Goal: Task Accomplishment & Management: Manage account settings

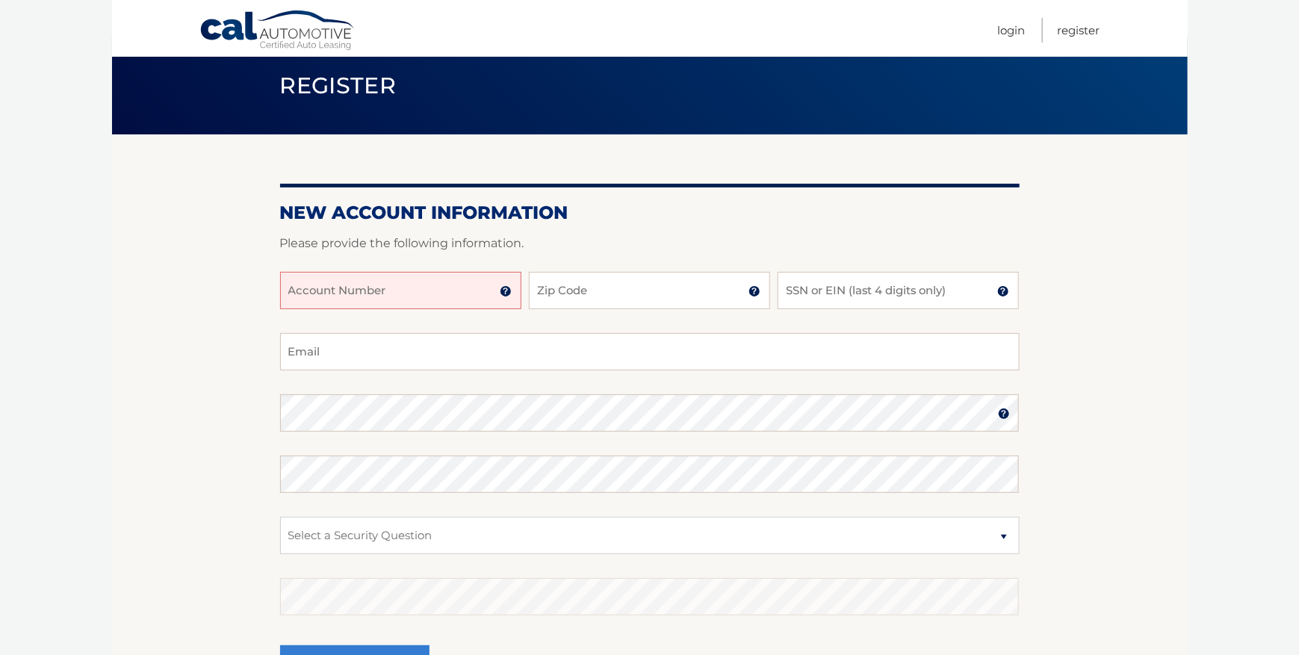
scroll to position [75, 0]
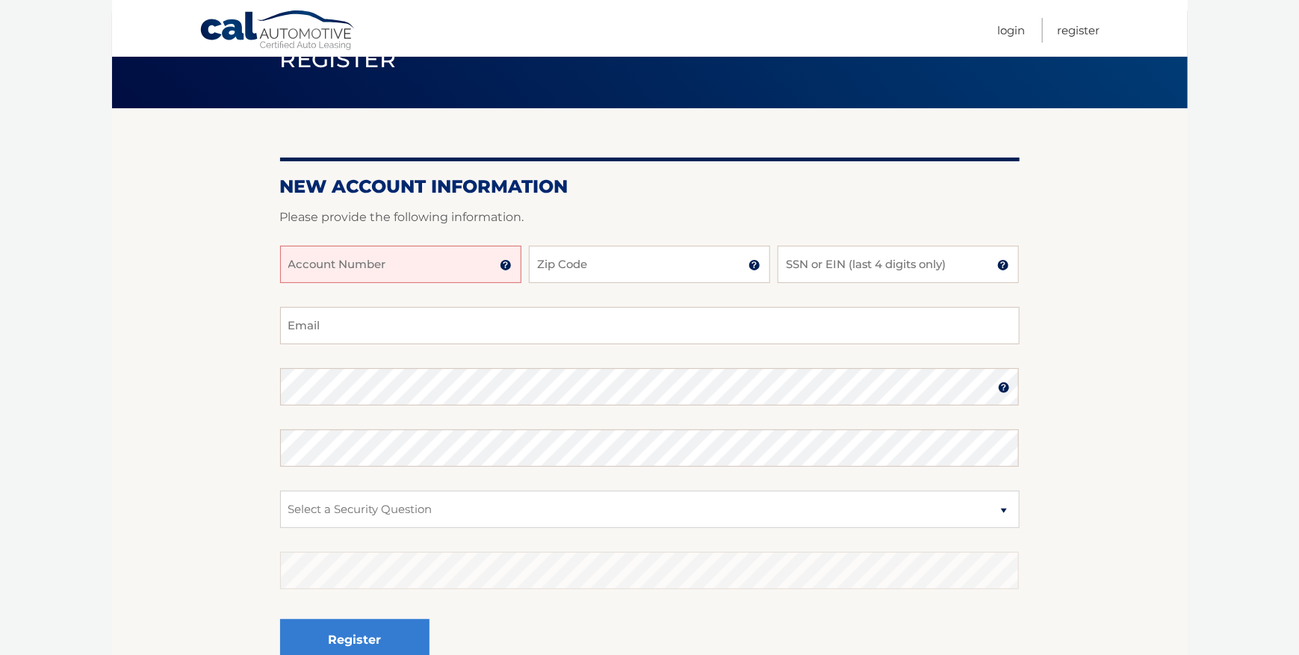
click at [437, 261] on input "Account Number" at bounding box center [400, 264] width 241 height 37
type input "44456011554"
click at [591, 271] on input "Zip Code" at bounding box center [649, 264] width 241 height 37
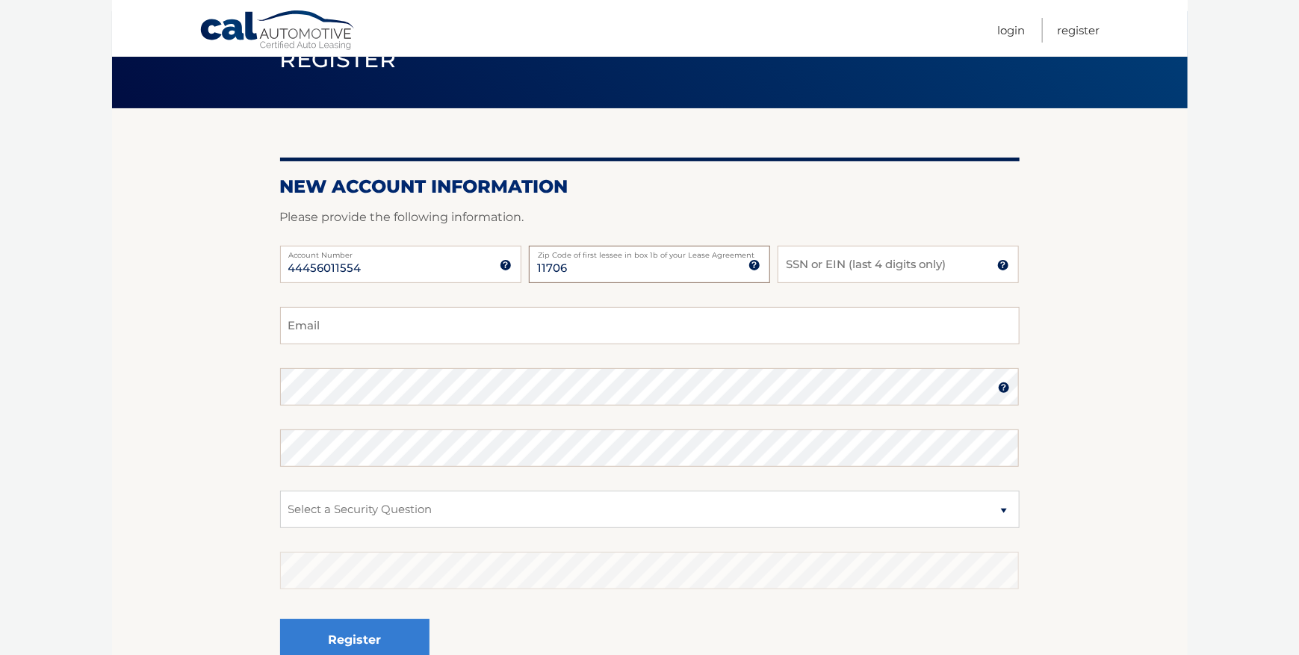
type input "11706"
click at [887, 274] on input "SSN or EIN (last 4 digits only)" at bounding box center [898, 264] width 241 height 37
type input "8008"
click at [819, 325] on input "Email" at bounding box center [649, 325] width 739 height 37
type input "higgsapp@yahoo.com"
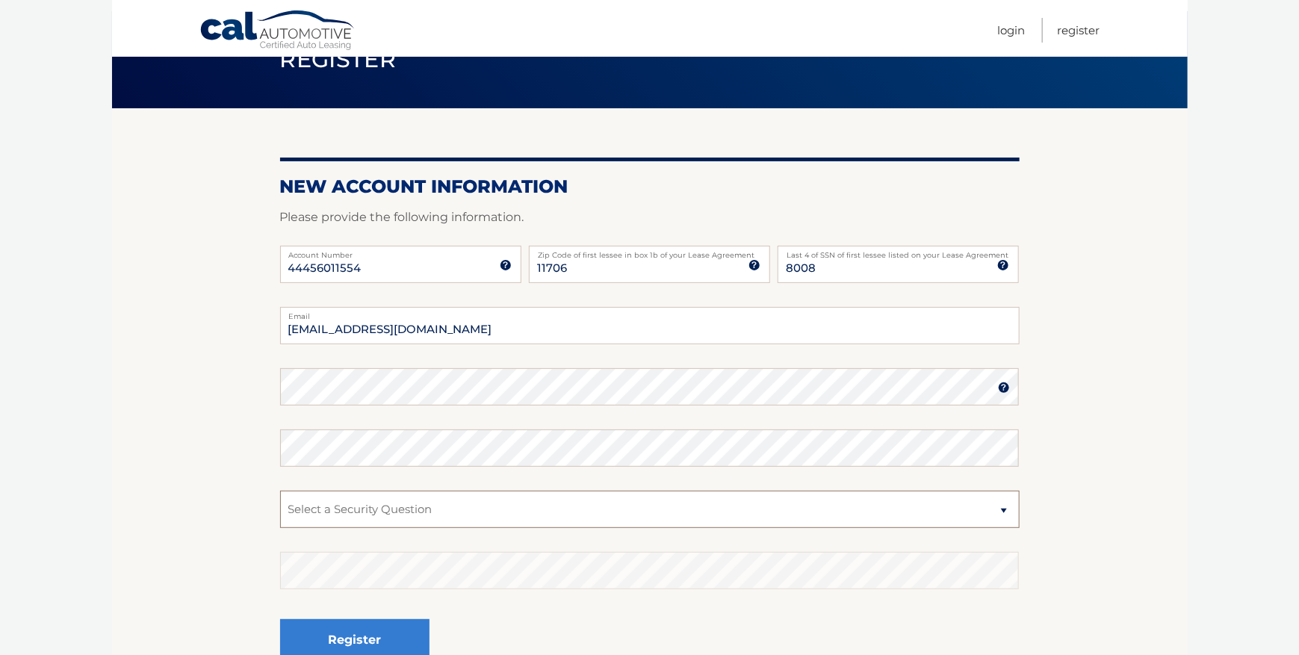
click at [636, 527] on select "Select a Security Question What was the name of your elementary school? What is…" at bounding box center [649, 509] width 739 height 37
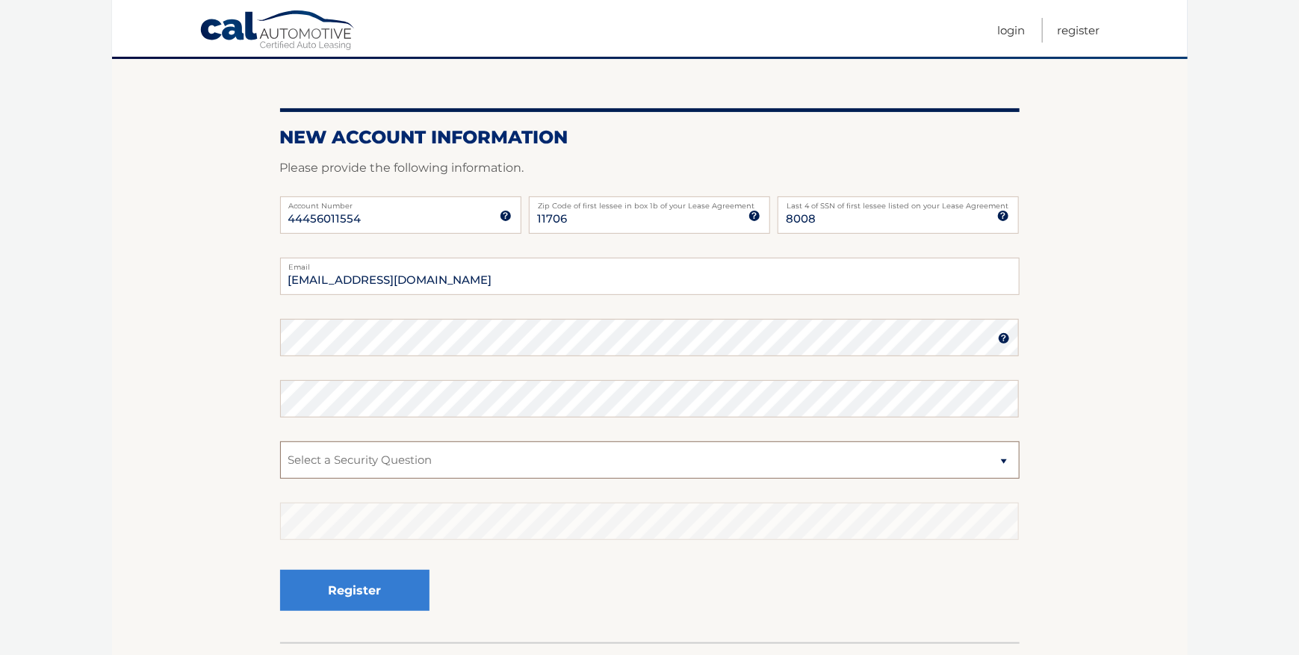
scroll to position [149, 0]
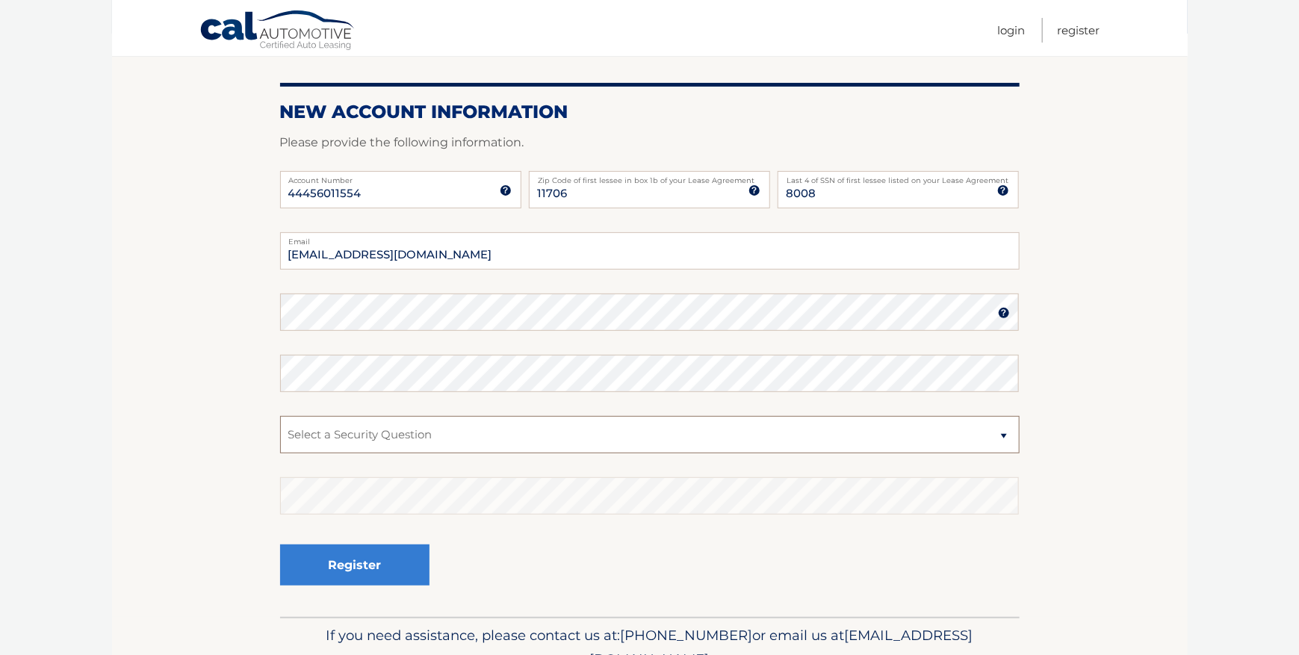
click at [651, 439] on select "Select a Security Question What was the name of your elementary school? What is…" at bounding box center [649, 434] width 739 height 37
click at [280, 416] on select "Select a Security Question What was the name of your elementary school? What is…" at bounding box center [649, 434] width 739 height 37
click at [233, 412] on section "New Account Information Please provide the following information. 44456011554 A…" at bounding box center [650, 325] width 1076 height 583
click at [429, 404] on fieldset "higgsapp@yahoo.com Email Password Password should be a minimum of 6 characters …" at bounding box center [649, 424] width 739 height 385
click at [416, 447] on select "Select a Security Question What was the name of your elementary school? What is…" at bounding box center [649, 434] width 739 height 37
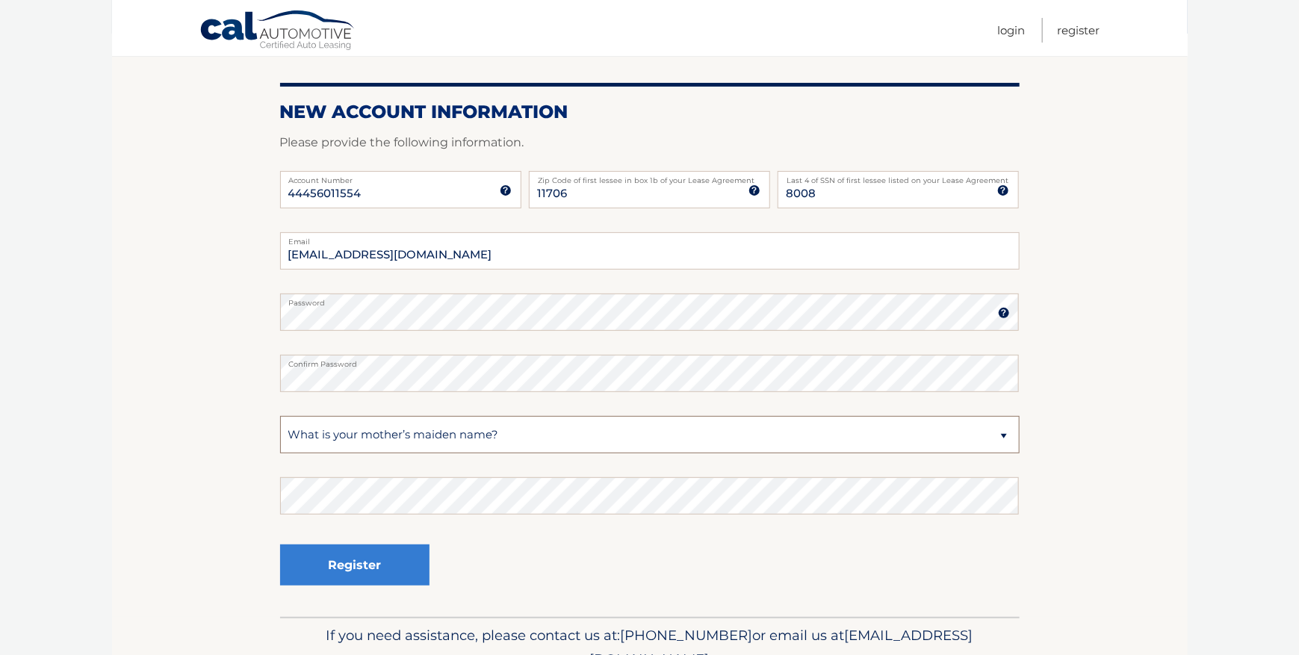
click at [280, 416] on select "Select a Security Question What was the name of your elementary school? What is…" at bounding box center [649, 434] width 739 height 37
click at [359, 456] on fieldset "higgsapp@yahoo.com Email Password Password should be a minimum of 6 characters …" at bounding box center [649, 424] width 739 height 385
click at [365, 446] on select "Select a Security Question What was the name of your elementary school? What is…" at bounding box center [649, 434] width 739 height 37
select select "3"
click at [280, 416] on select "Select a Security Question What was the name of your elementary school? What is…" at bounding box center [649, 434] width 739 height 37
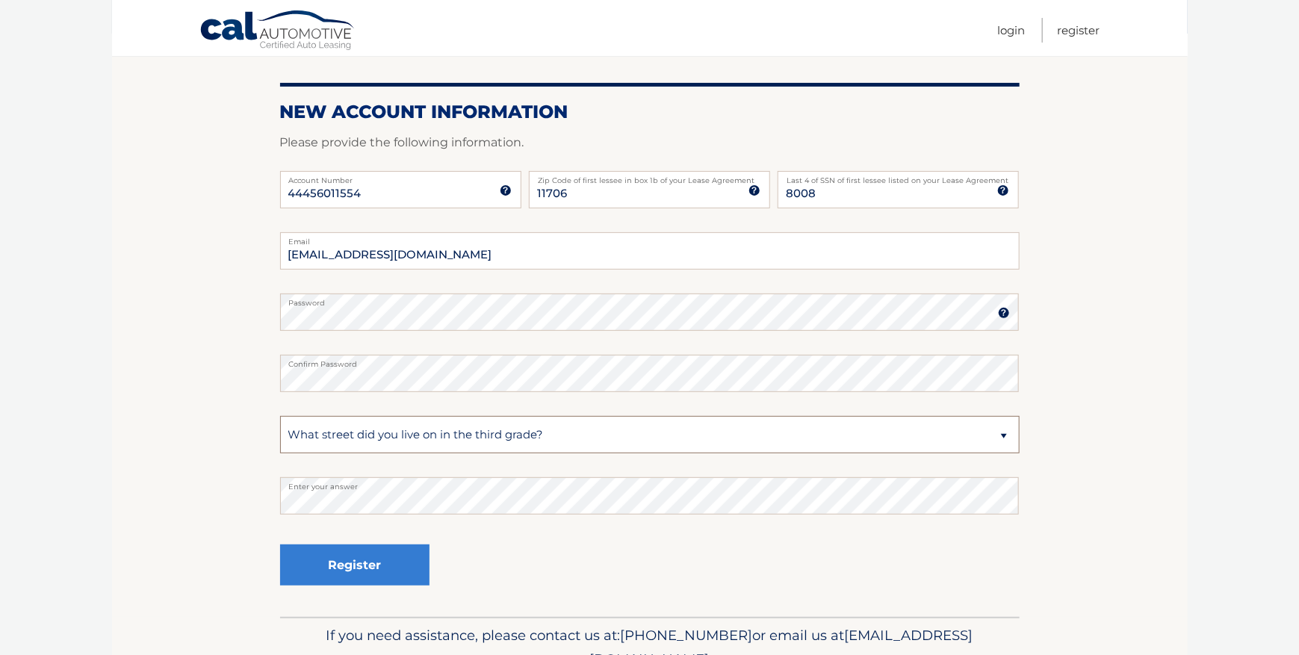
click at [492, 441] on select "Select a Security Question What was the name of your elementary school? What is…" at bounding box center [649, 434] width 739 height 37
click at [492, 443] on select "Select a Security Question What was the name of your elementary school? What is…" at bounding box center [649, 434] width 739 height 37
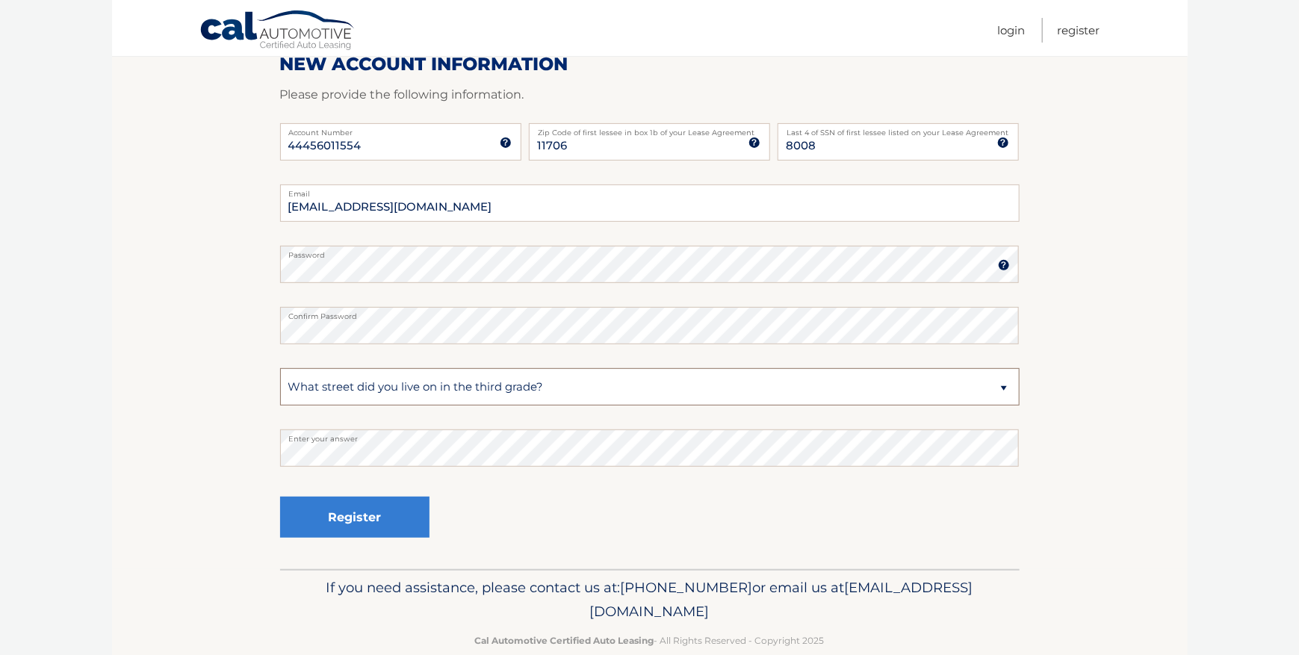
scroll to position [224, 0]
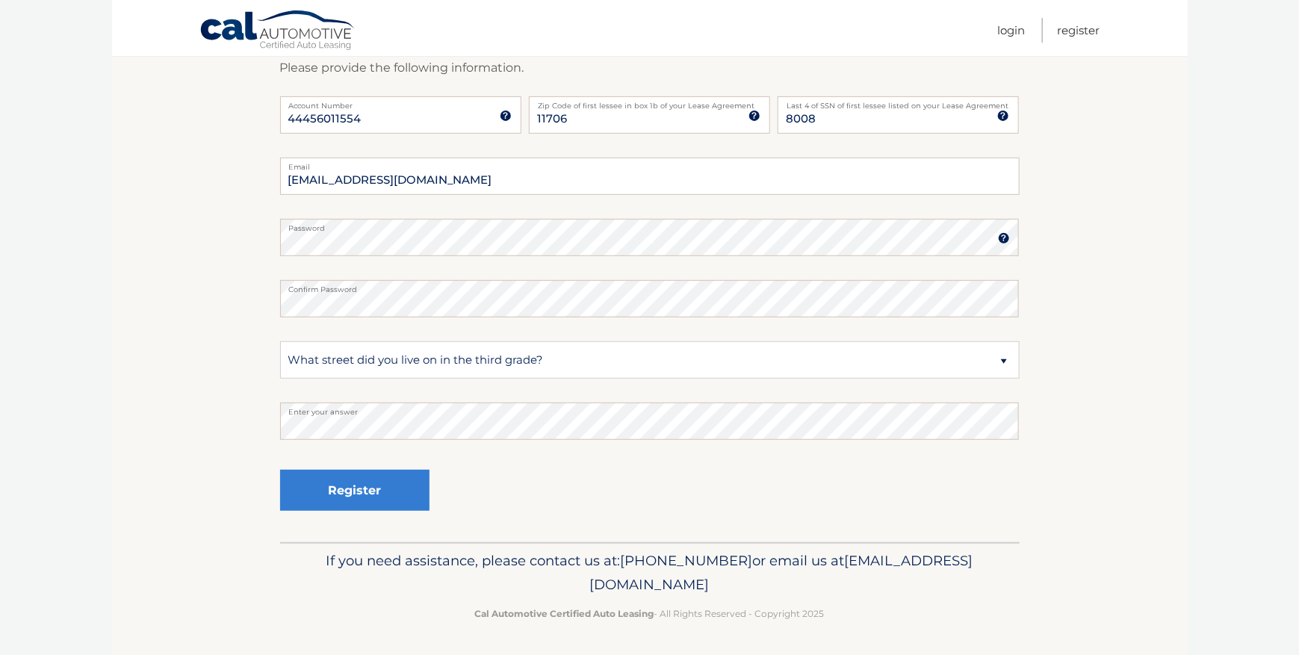
click at [999, 238] on img at bounding box center [1004, 238] width 12 height 12
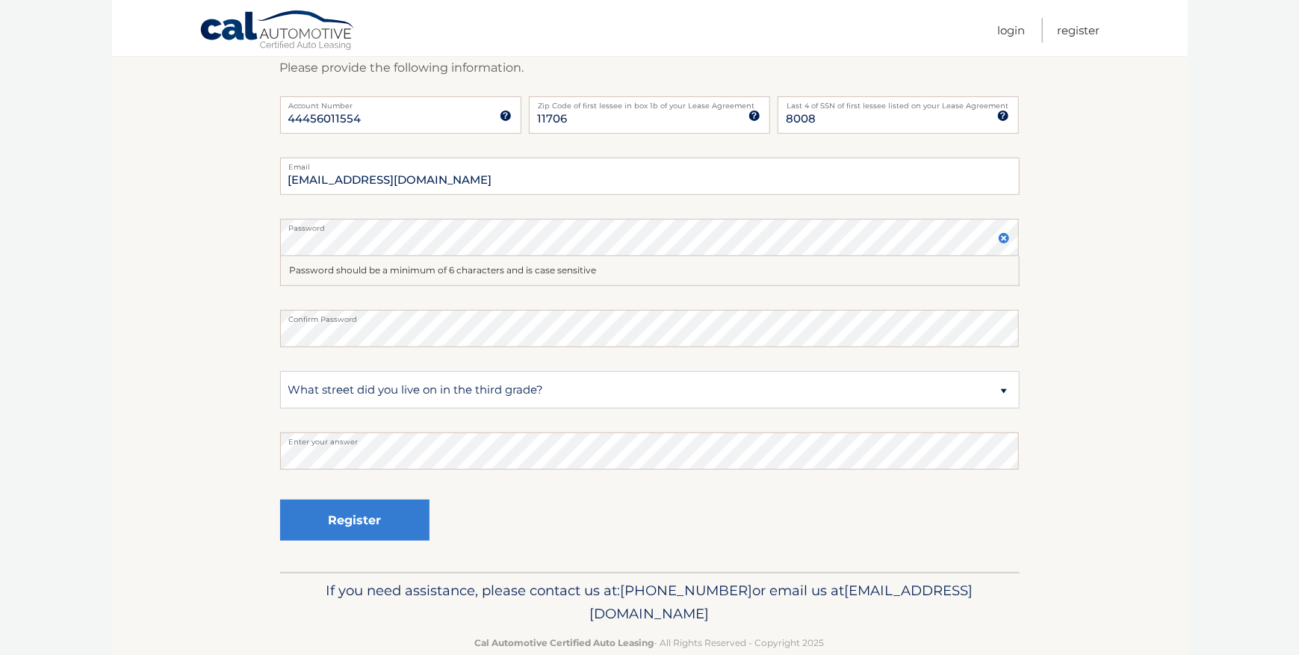
click at [999, 238] on img at bounding box center [1004, 238] width 12 height 12
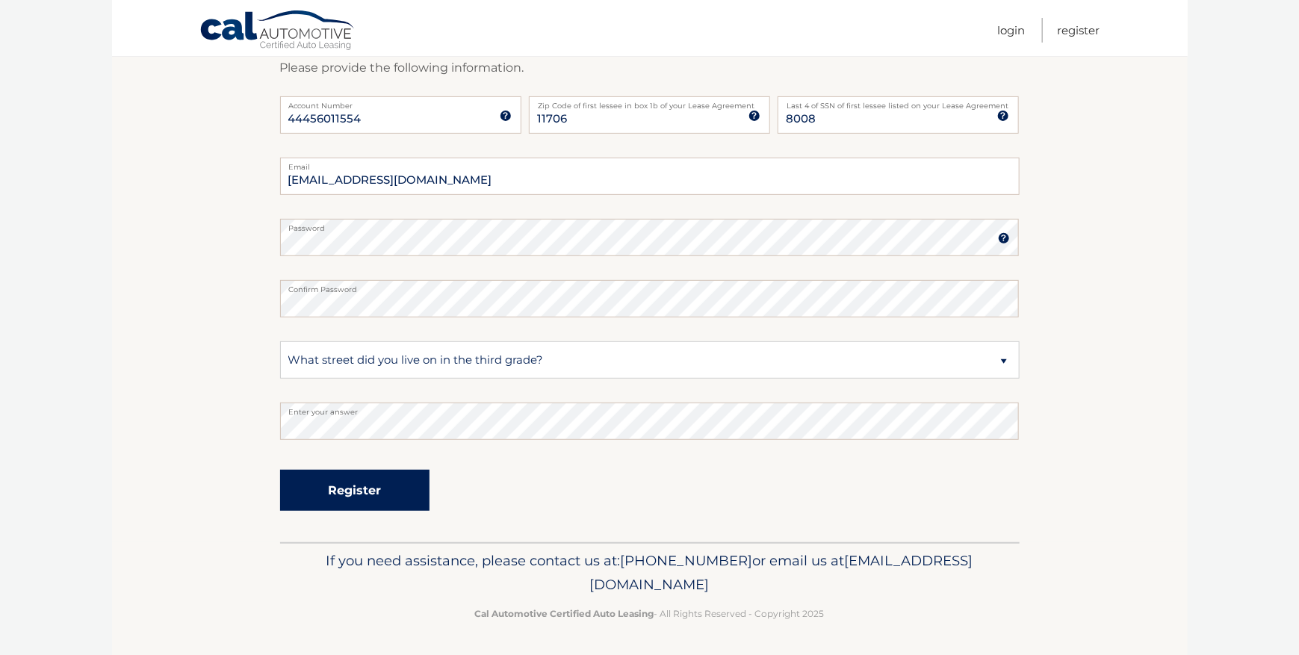
click at [341, 501] on button "Register" at bounding box center [354, 490] width 149 height 41
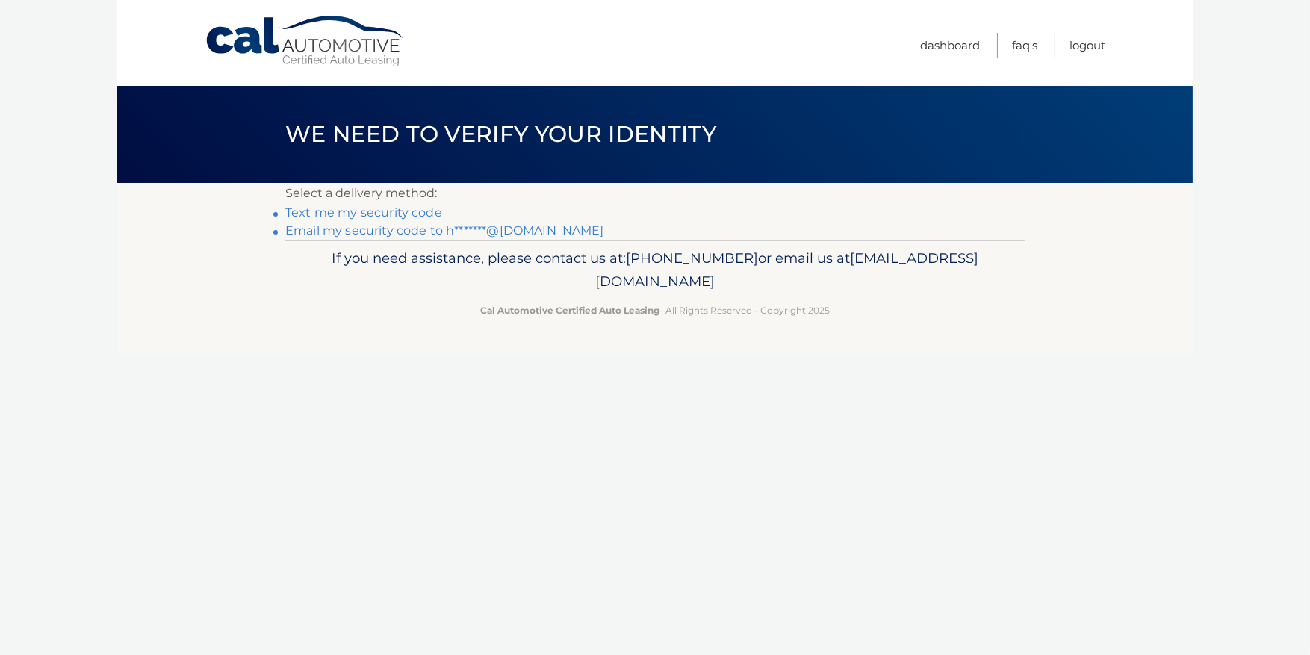
click at [359, 211] on link "Text me my security code" at bounding box center [363, 212] width 157 height 14
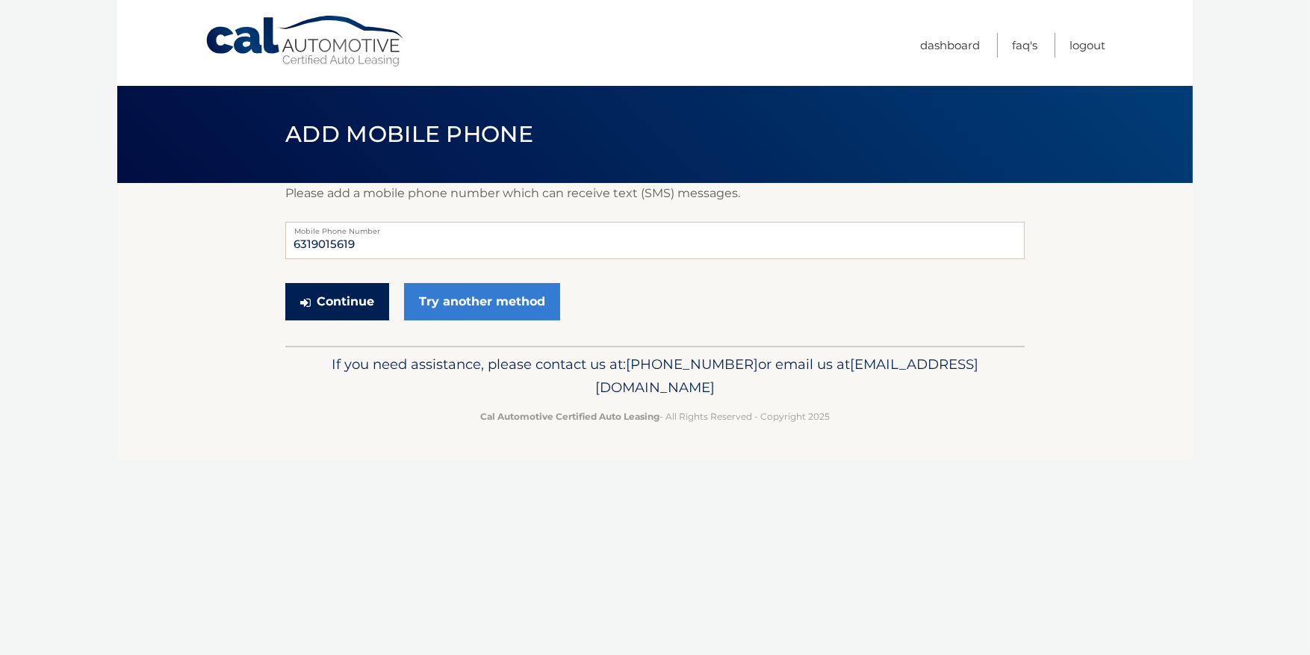
click at [348, 293] on button "Continue" at bounding box center [337, 301] width 104 height 37
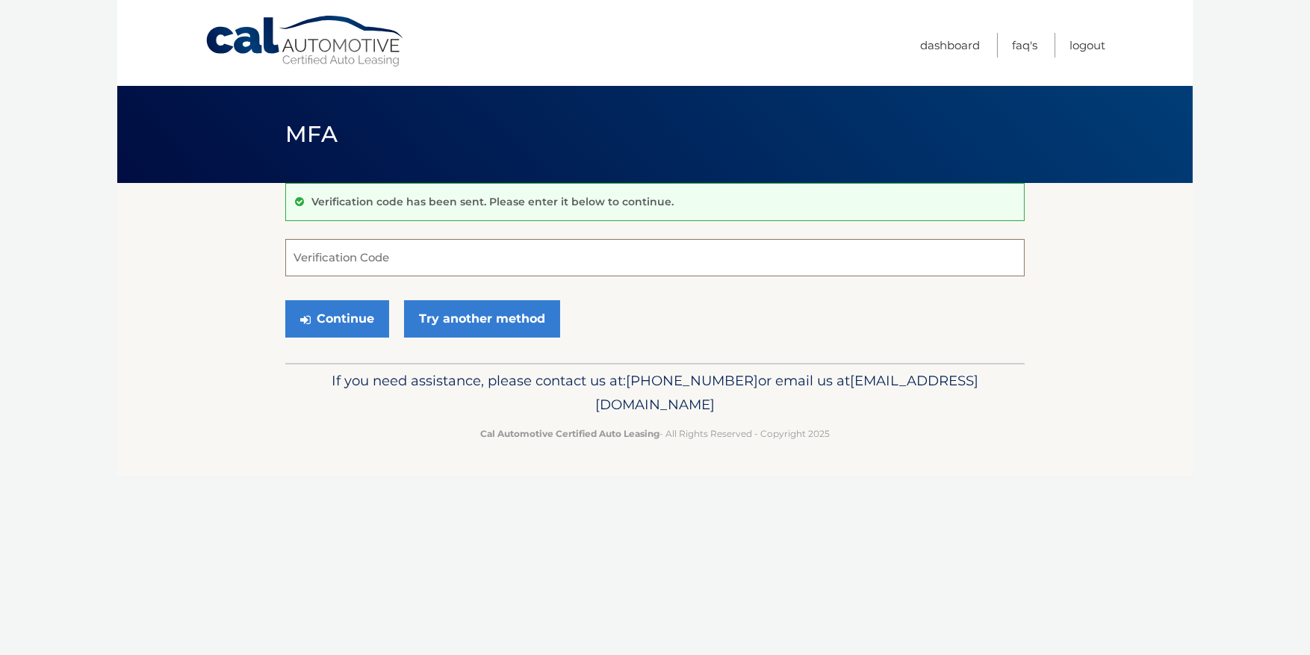
click at [352, 268] on input "Verification Code" at bounding box center [654, 257] width 739 height 37
click at [359, 267] on input "Verification Code" at bounding box center [654, 257] width 739 height 37
type input "445993"
click at [353, 309] on button "Continue" at bounding box center [337, 318] width 104 height 37
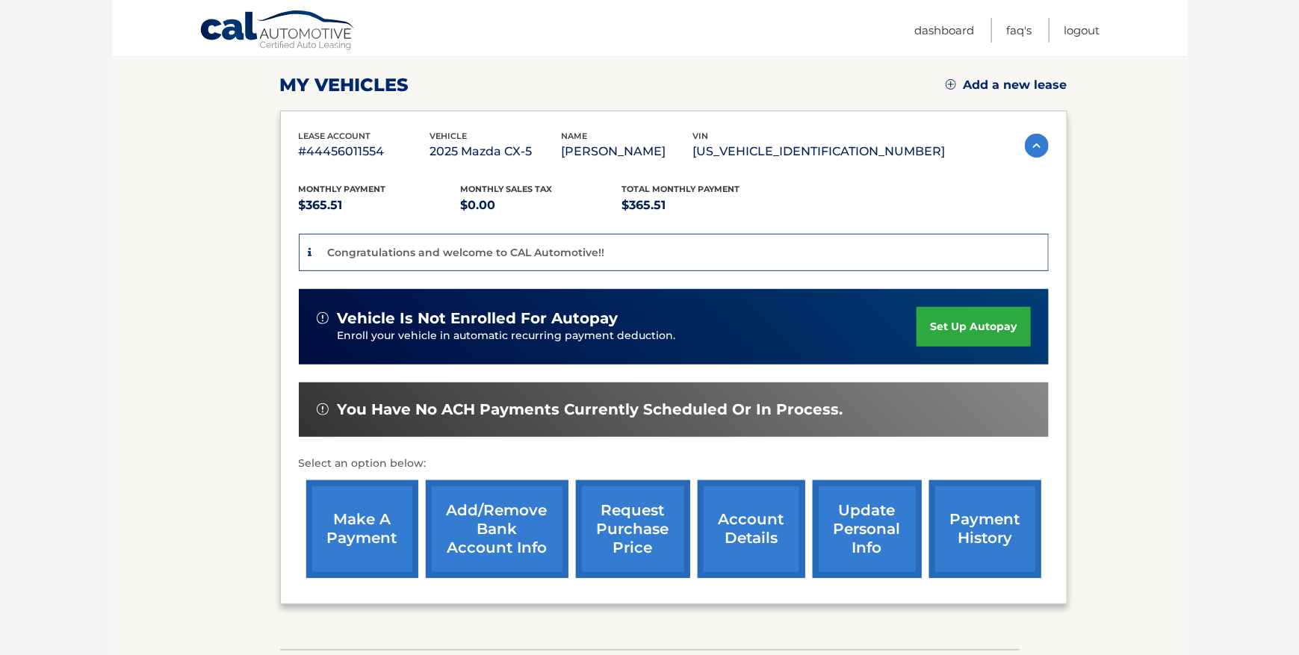
scroll to position [203, 0]
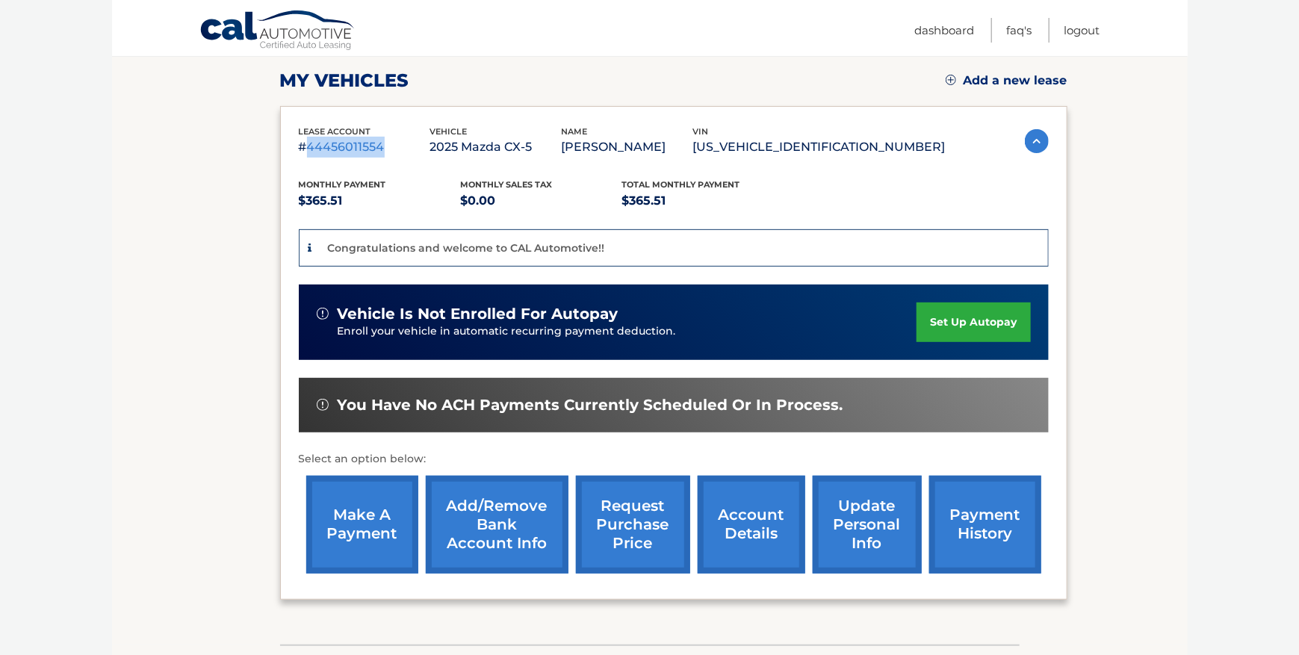
drag, startPoint x: 387, startPoint y: 143, endPoint x: 304, endPoint y: 135, distance: 83.3
click at [304, 137] on p "#44456011554" at bounding box center [364, 147] width 131 height 21
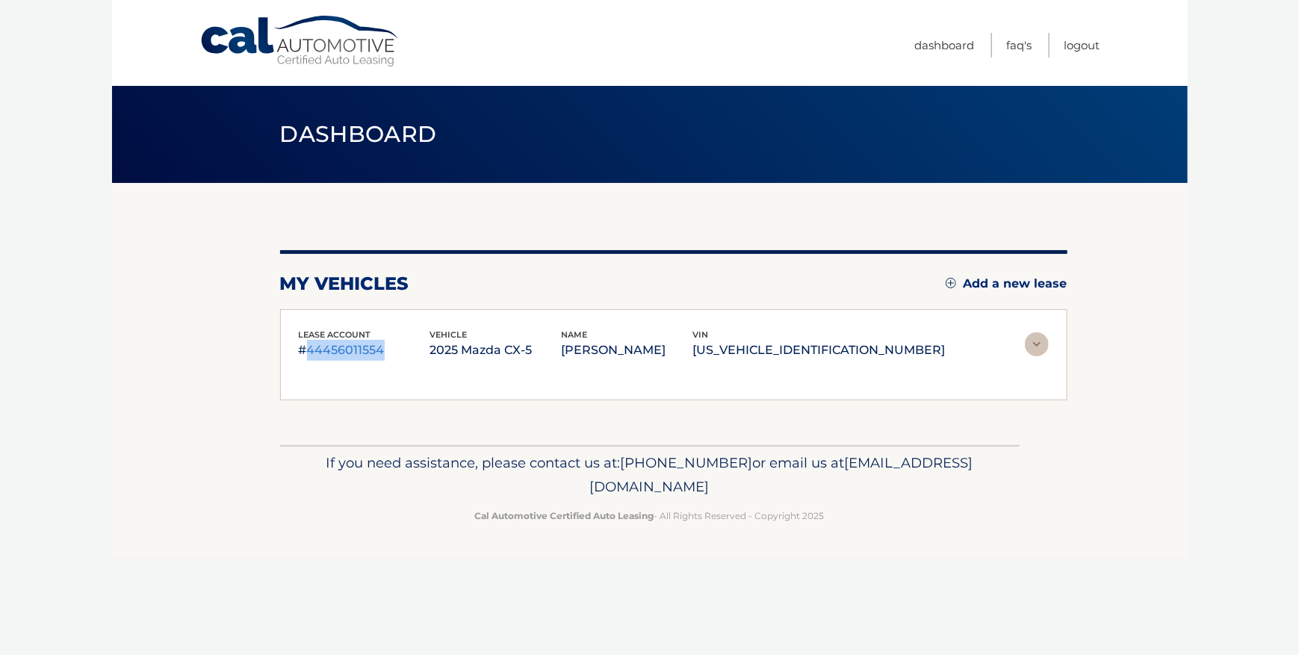
scroll to position [0, 0]
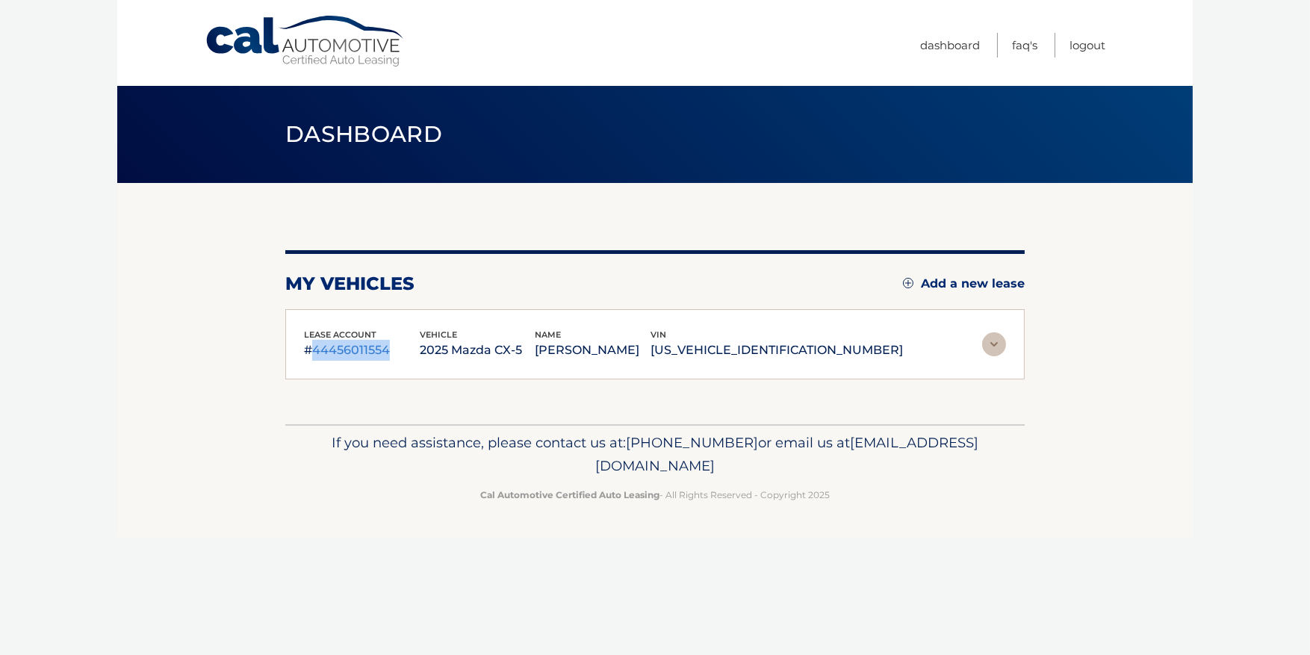
click at [988, 350] on img at bounding box center [994, 344] width 24 height 24
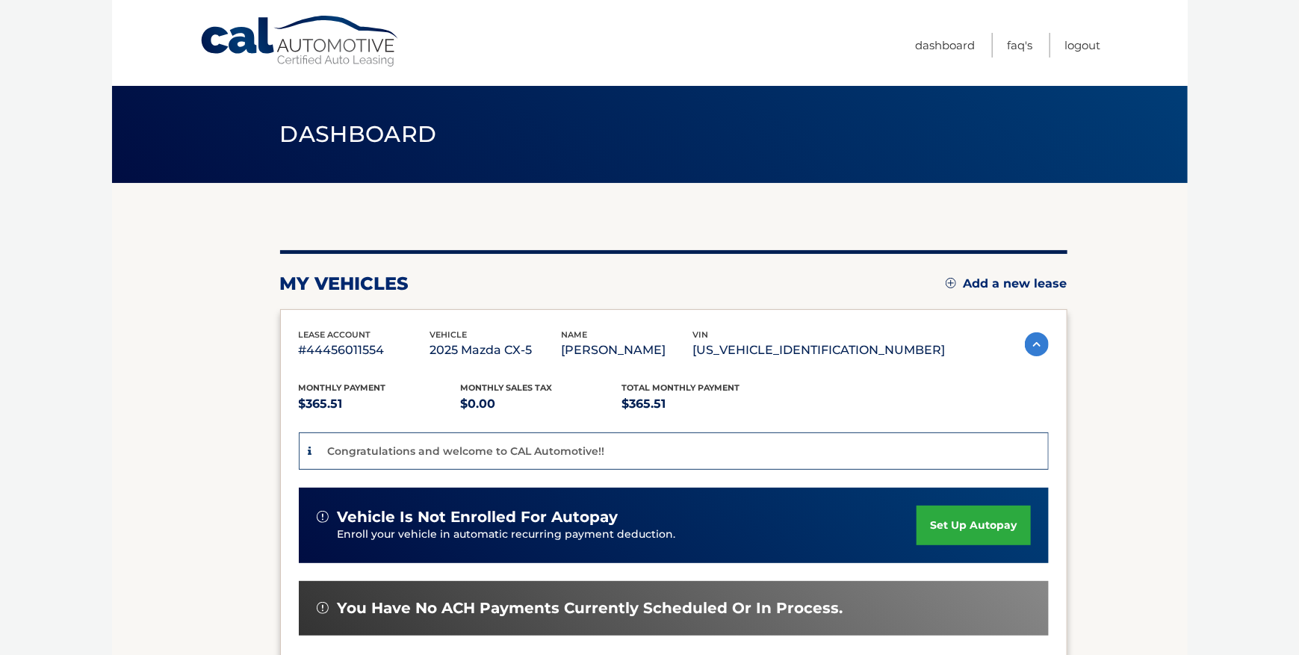
click at [1179, 394] on section "You are registered for this site, but you haven't enrolled in online payments. …" at bounding box center [650, 515] width 1076 height 665
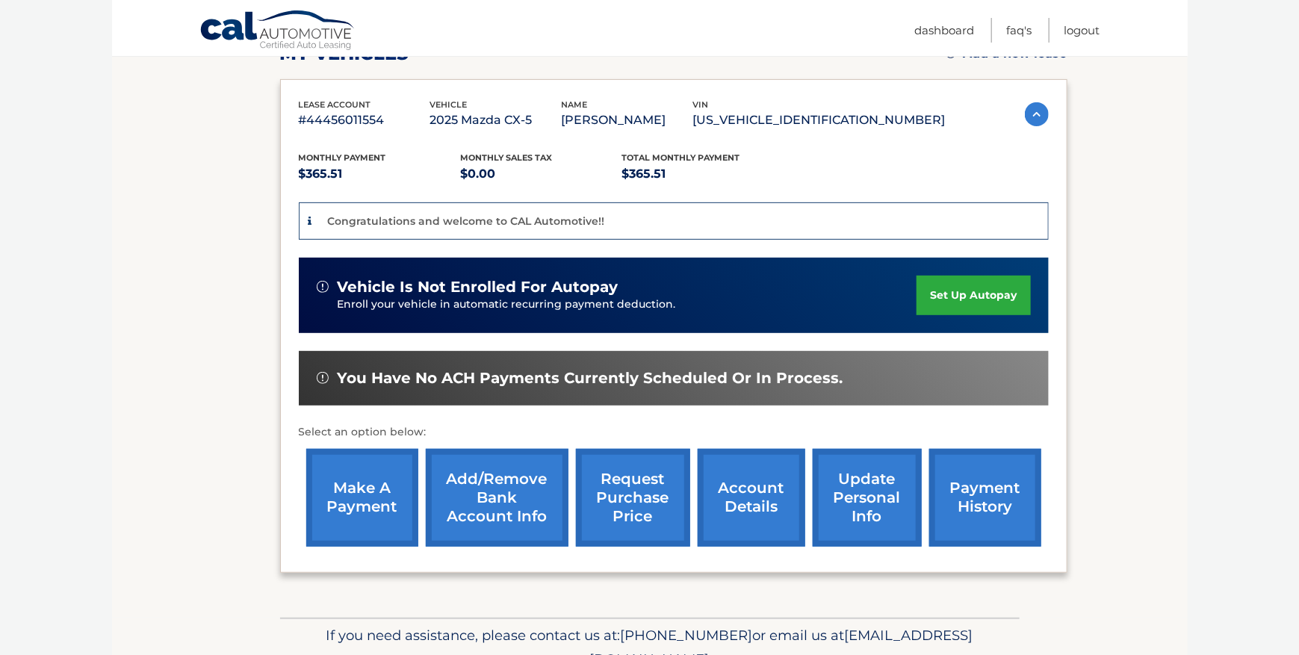
scroll to position [235, 0]
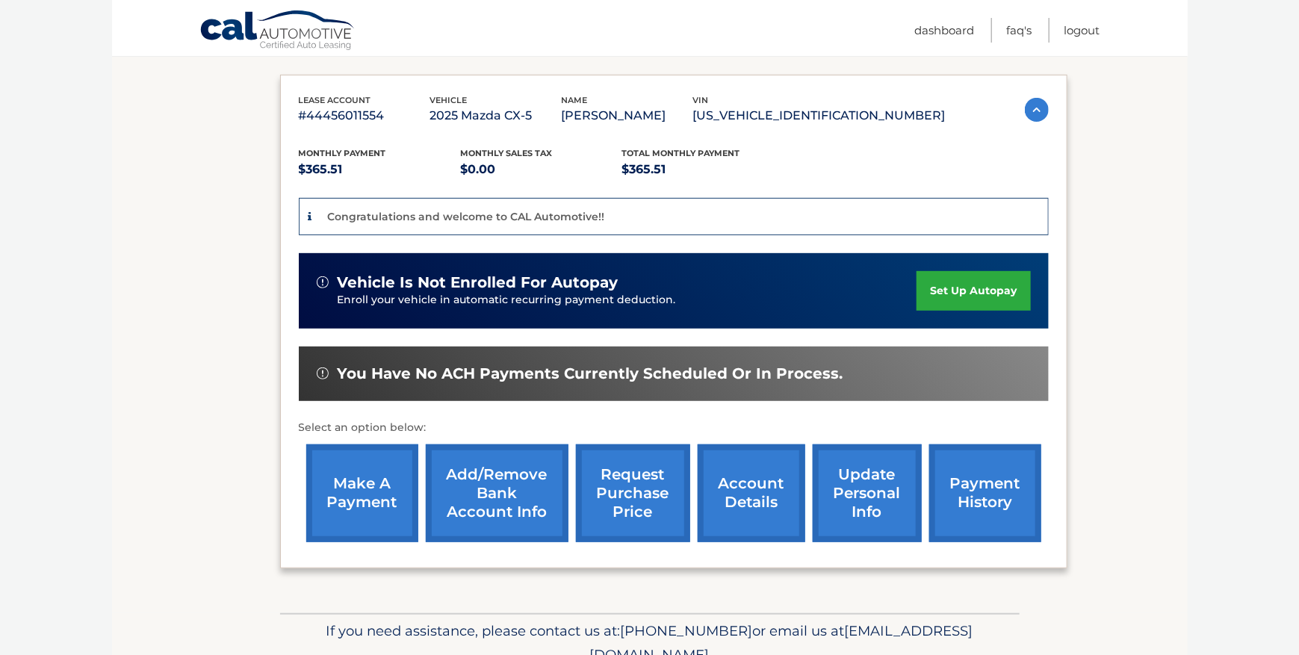
click at [509, 500] on link "Add/Remove bank account info" at bounding box center [497, 493] width 143 height 98
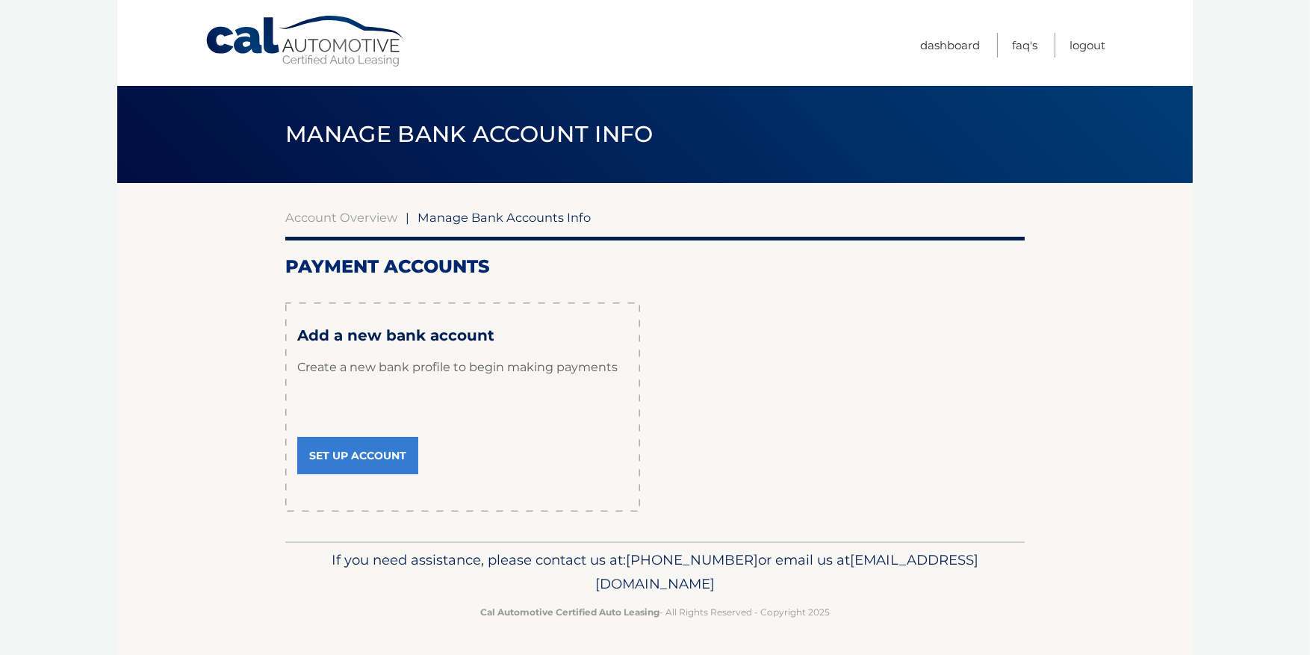
click at [353, 451] on link "Set Up Account" at bounding box center [357, 455] width 121 height 37
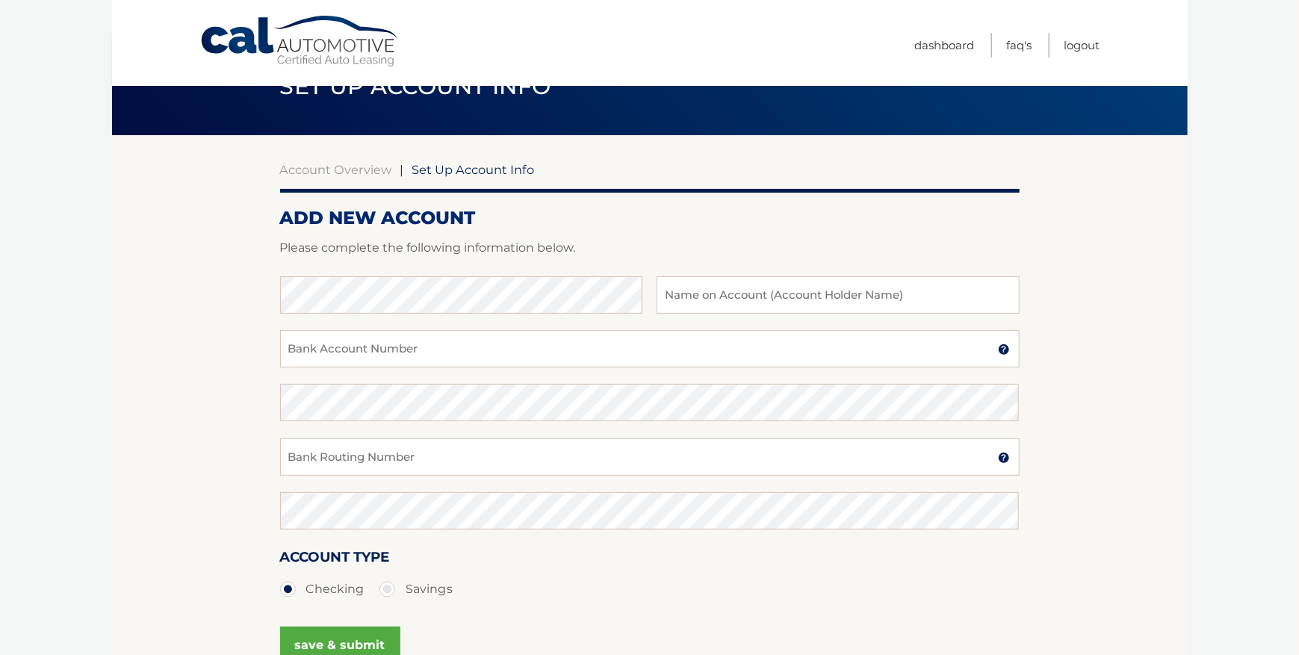
scroll to position [75, 0]
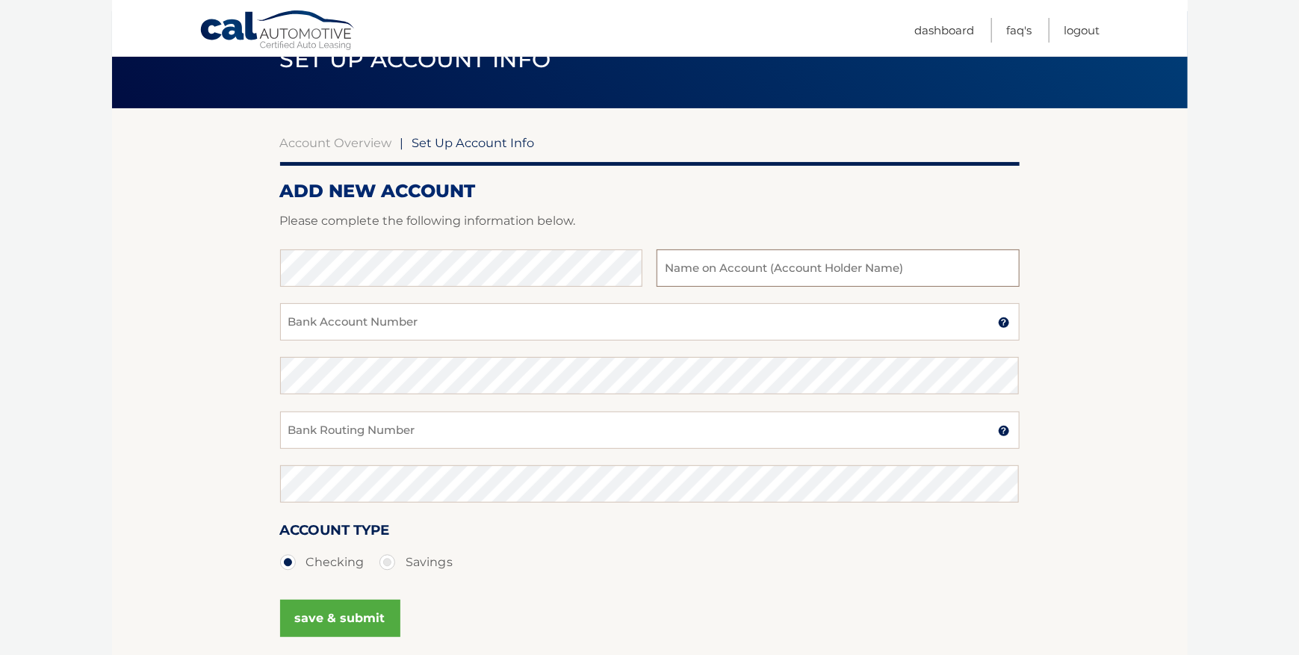
click at [711, 283] on input "text" at bounding box center [838, 267] width 362 height 37
type input "[PERSON_NAME]"
click at [378, 326] on input "Bank Account Number" at bounding box center [649, 321] width 739 height 37
click at [444, 424] on input "Bank Routing Number" at bounding box center [649, 430] width 739 height 37
type input "021000021"
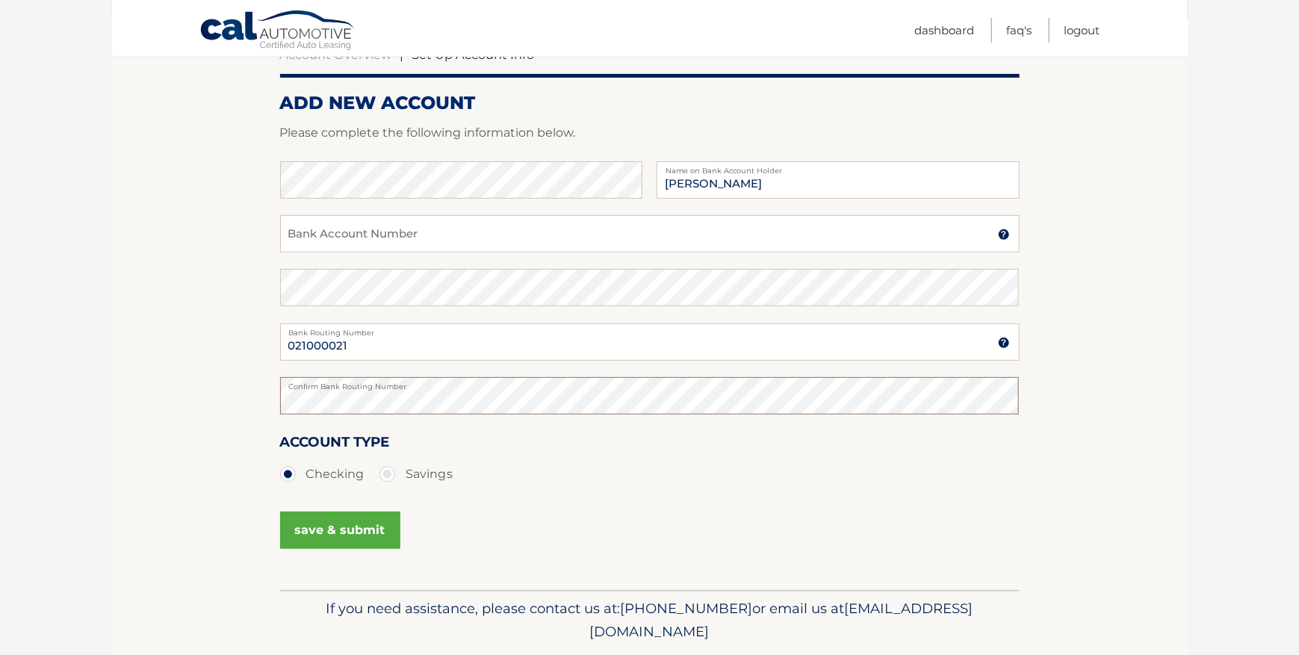
scroll to position [136, 0]
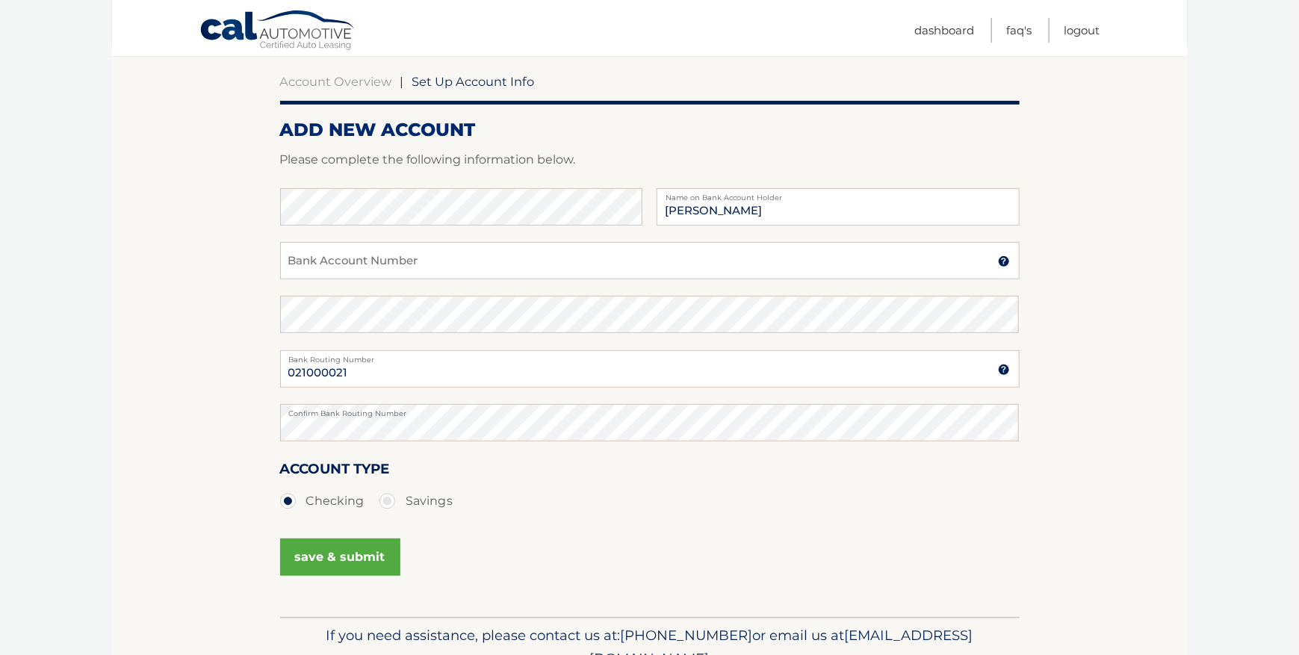
click at [415, 293] on div "Bank Account Number A 3-17-digit number at the bottom of a check or bank statem…" at bounding box center [649, 269] width 739 height 54
click at [415, 267] on input "Bank Account Number" at bounding box center [649, 260] width 739 height 37
click at [391, 269] on input "Bank Account Number" at bounding box center [649, 260] width 739 height 37
click at [161, 177] on section "Account Overview | Set Up Account Info ADD NEW ACCOUNT Please complete the foll…" at bounding box center [650, 332] width 1076 height 570
click at [379, 264] on input "Bank Account Number" at bounding box center [649, 260] width 739 height 37
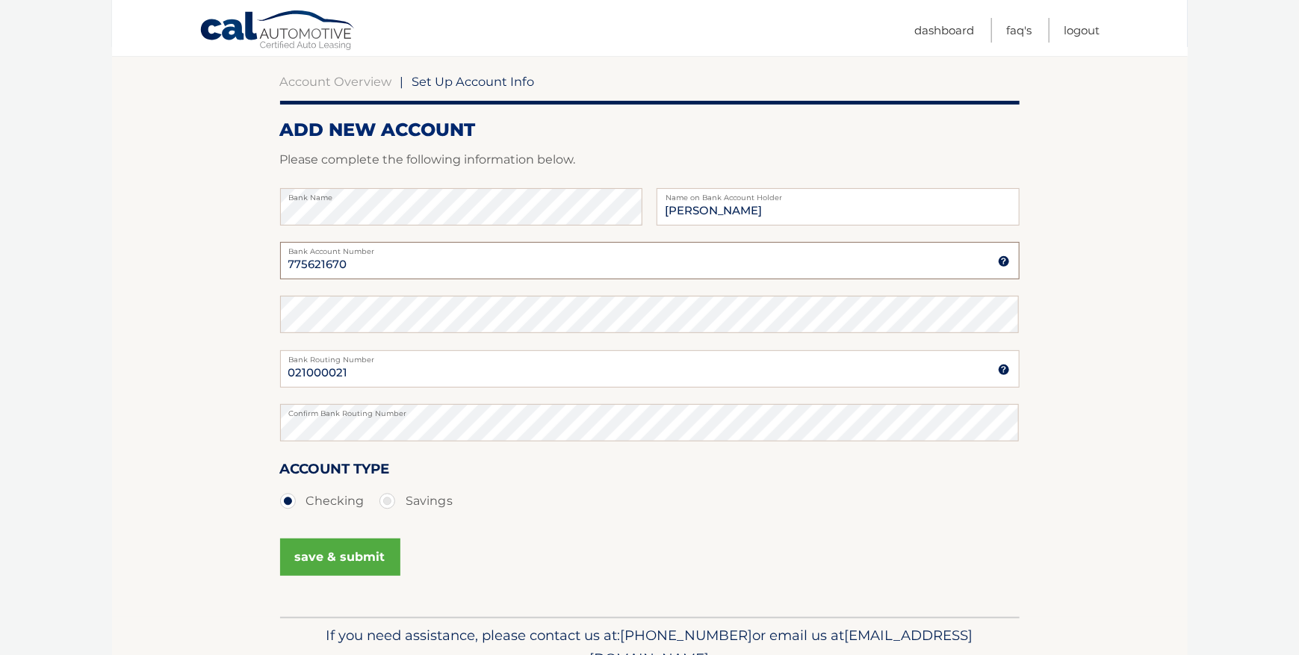
type input "775621670"
click at [368, 335] on div "Confirm Bank Account Number" at bounding box center [649, 323] width 739 height 54
click at [1005, 260] on img at bounding box center [1004, 261] width 12 height 12
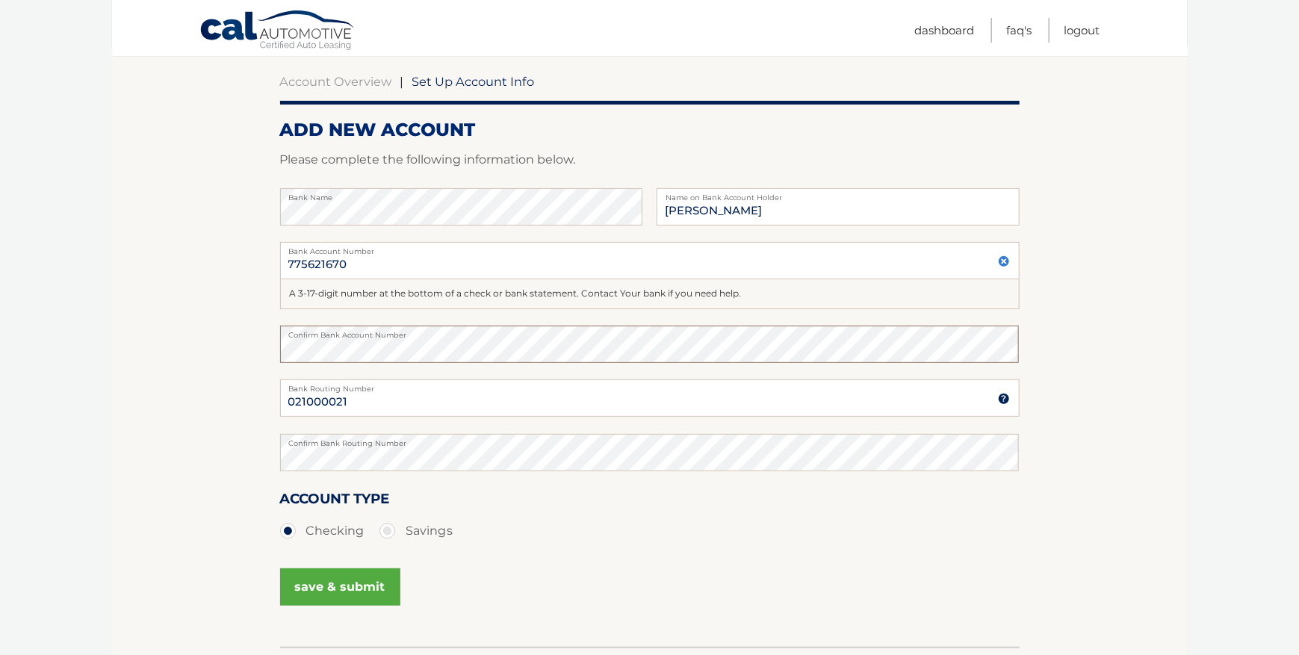
scroll to position [211, 0]
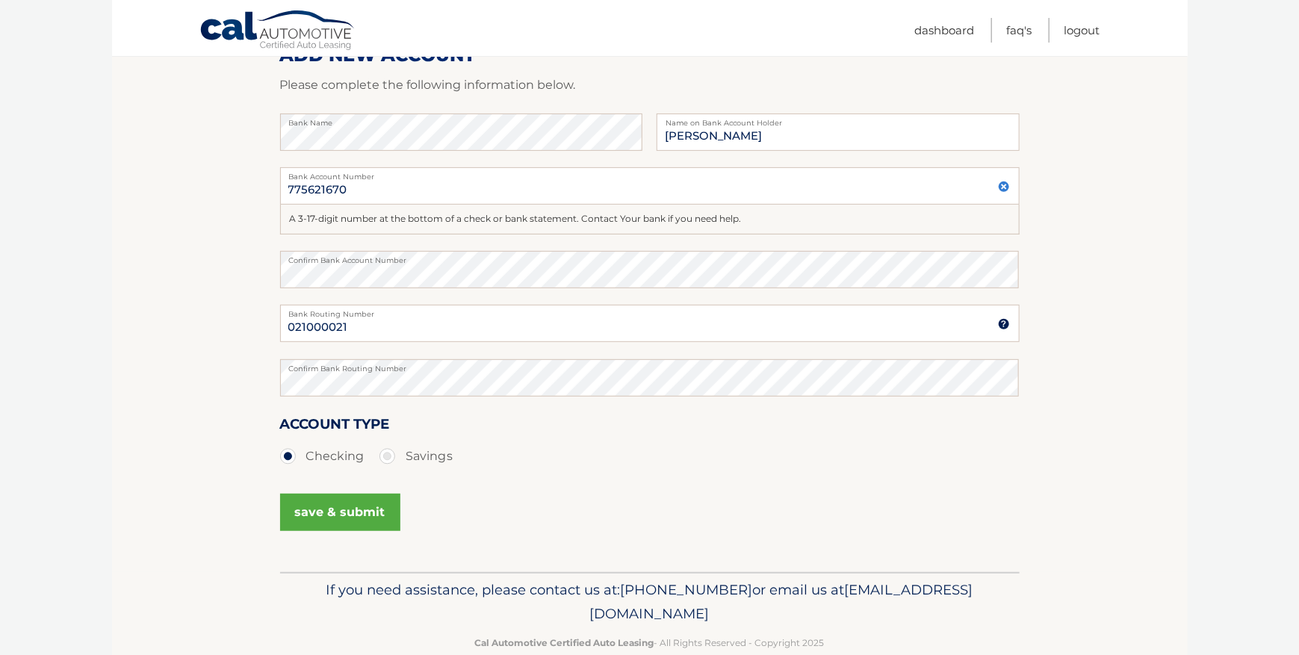
click at [373, 518] on button "save & submit" at bounding box center [340, 512] width 120 height 37
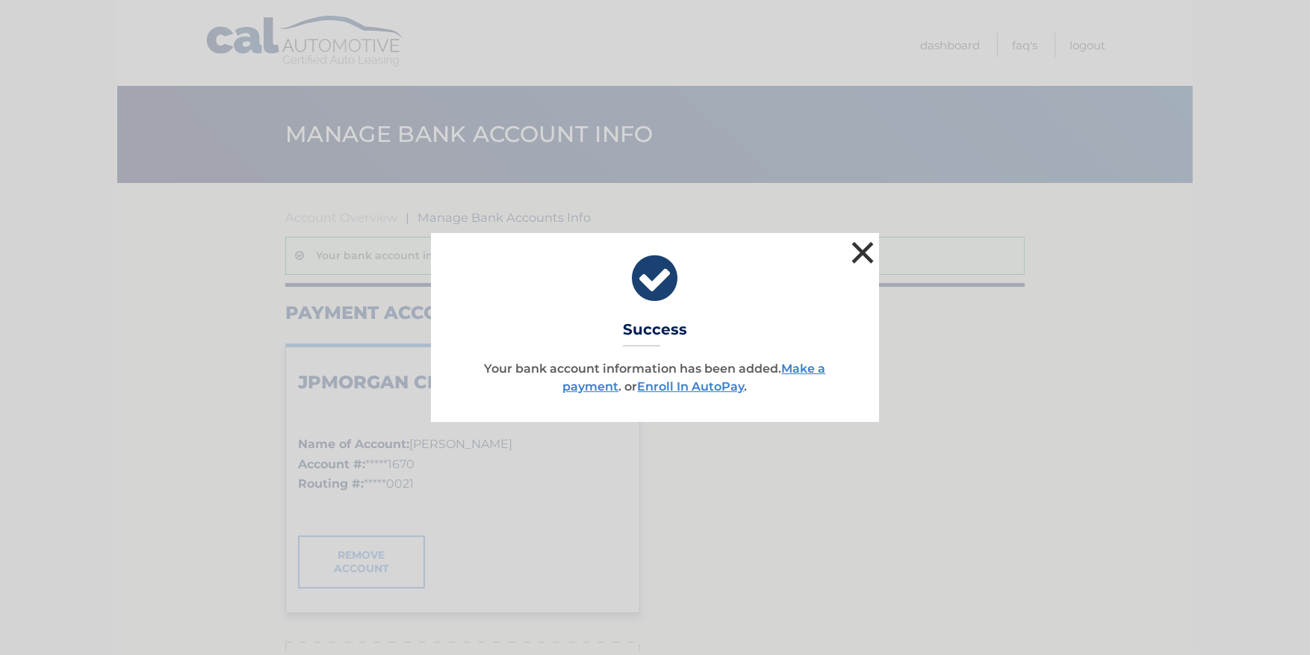
click at [860, 249] on button "×" at bounding box center [863, 253] width 30 height 30
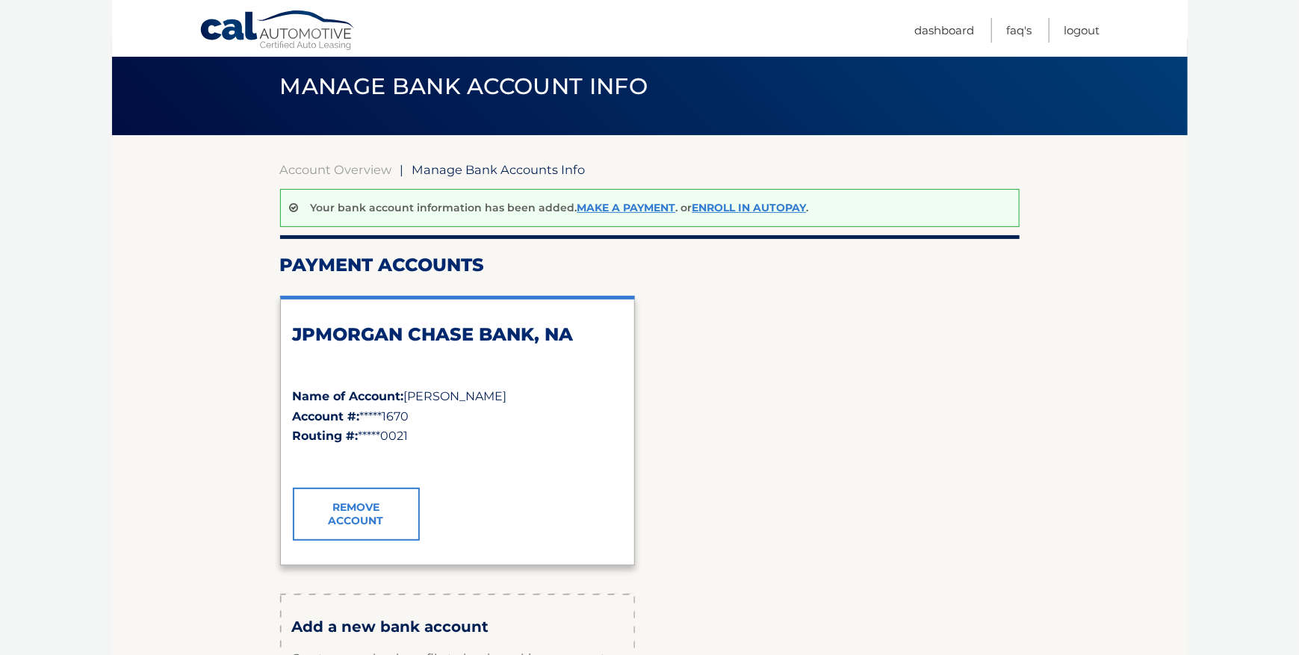
scroll to position [75, 0]
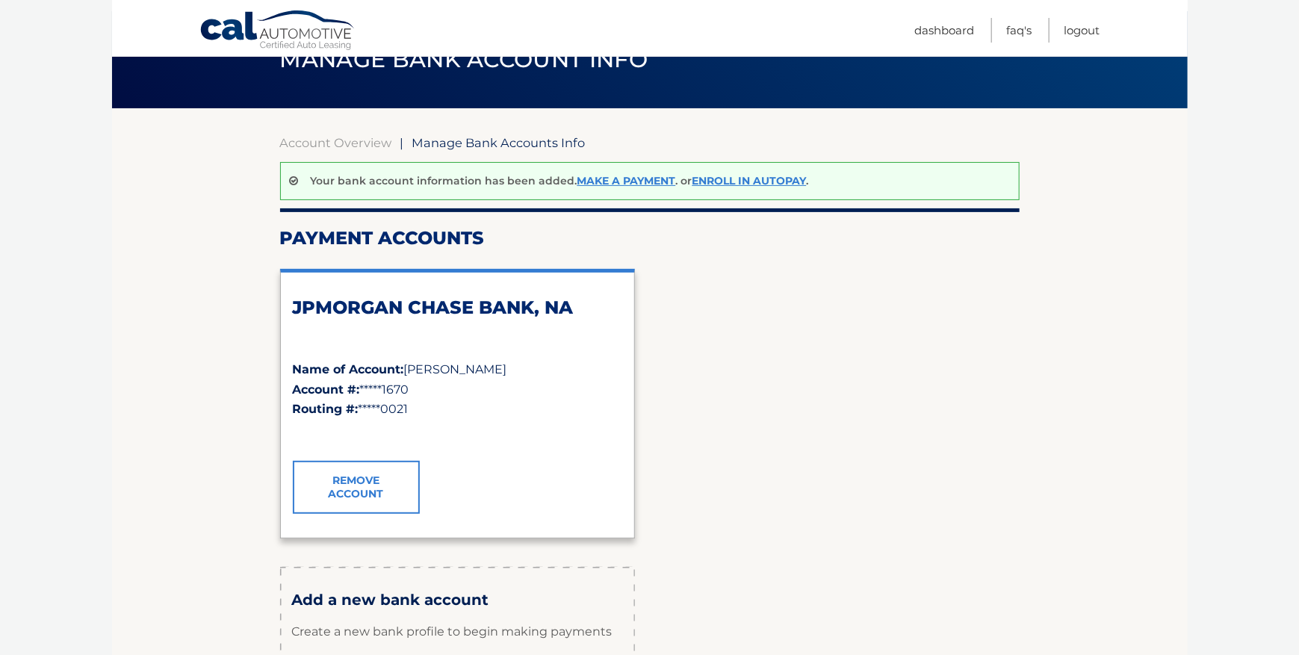
drag, startPoint x: 489, startPoint y: 371, endPoint x: 414, endPoint y: 368, distance: 74.8
click at [414, 368] on div "Name of Account: [PERSON_NAME]" at bounding box center [457, 369] width 329 height 19
drag, startPoint x: 414, startPoint y: 368, endPoint x: 557, endPoint y: 393, distance: 145.6
click at [556, 392] on div "Account #: *****1670" at bounding box center [457, 388] width 329 height 19
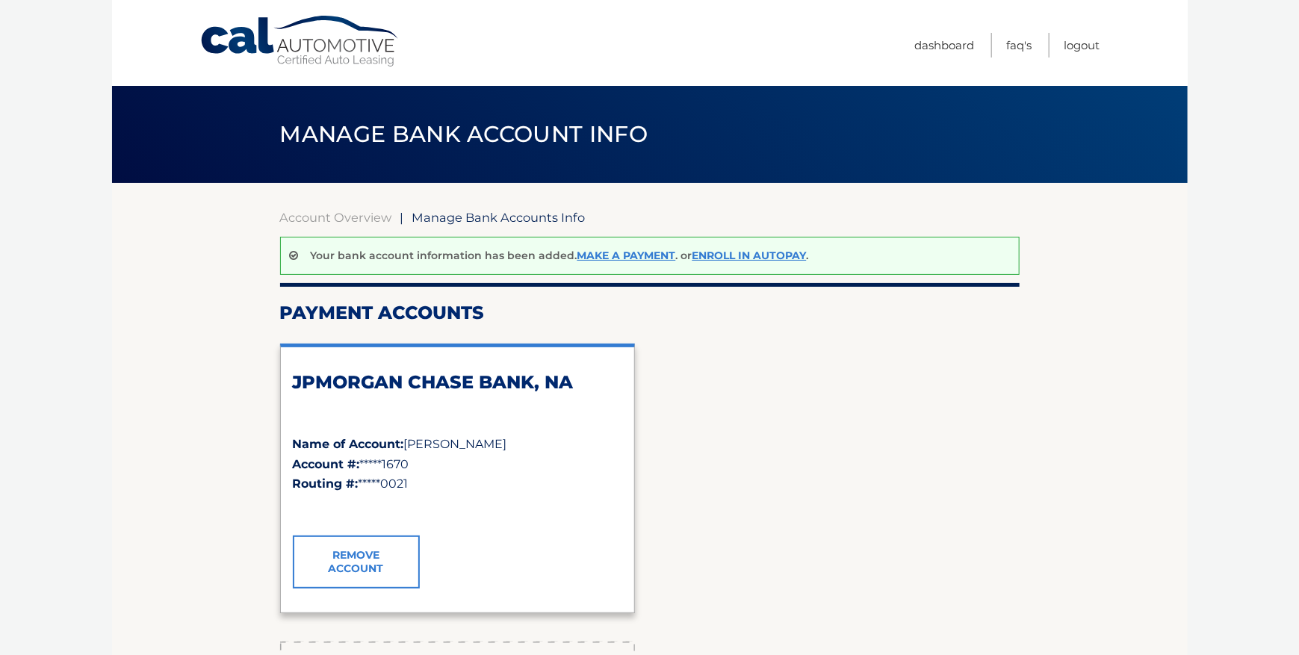
scroll to position [0, 0]
click at [335, 211] on link "Account Overview" at bounding box center [336, 217] width 112 height 15
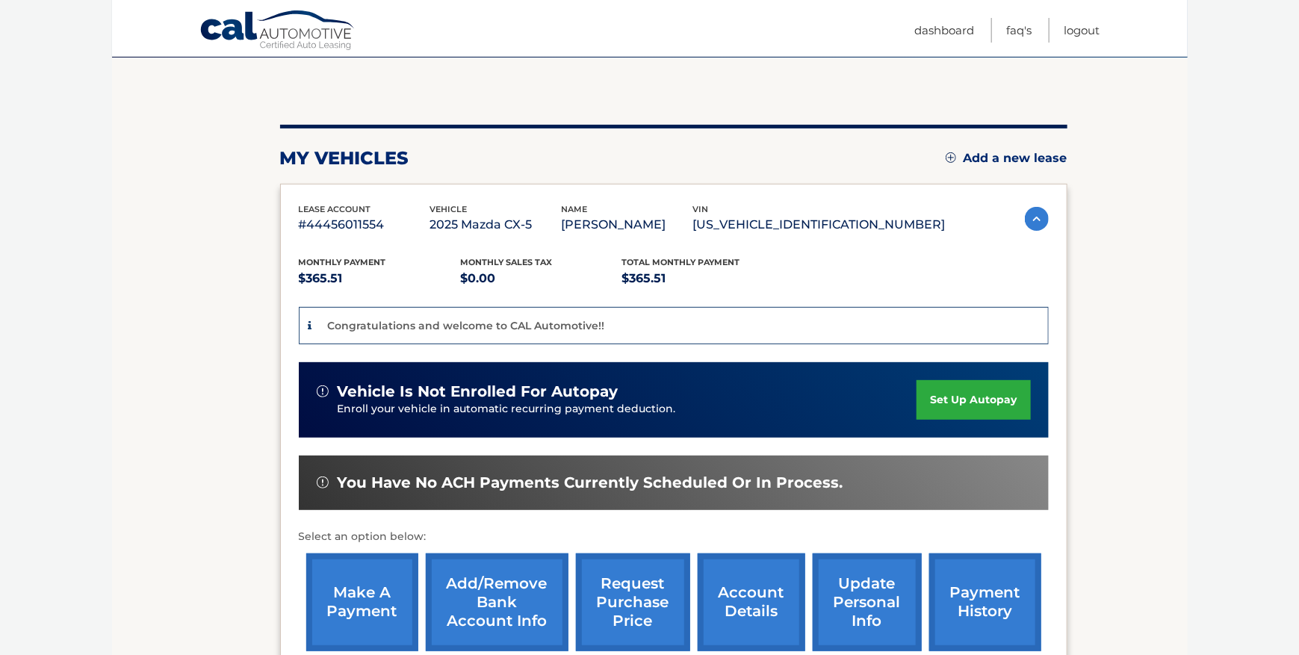
scroll to position [149, 0]
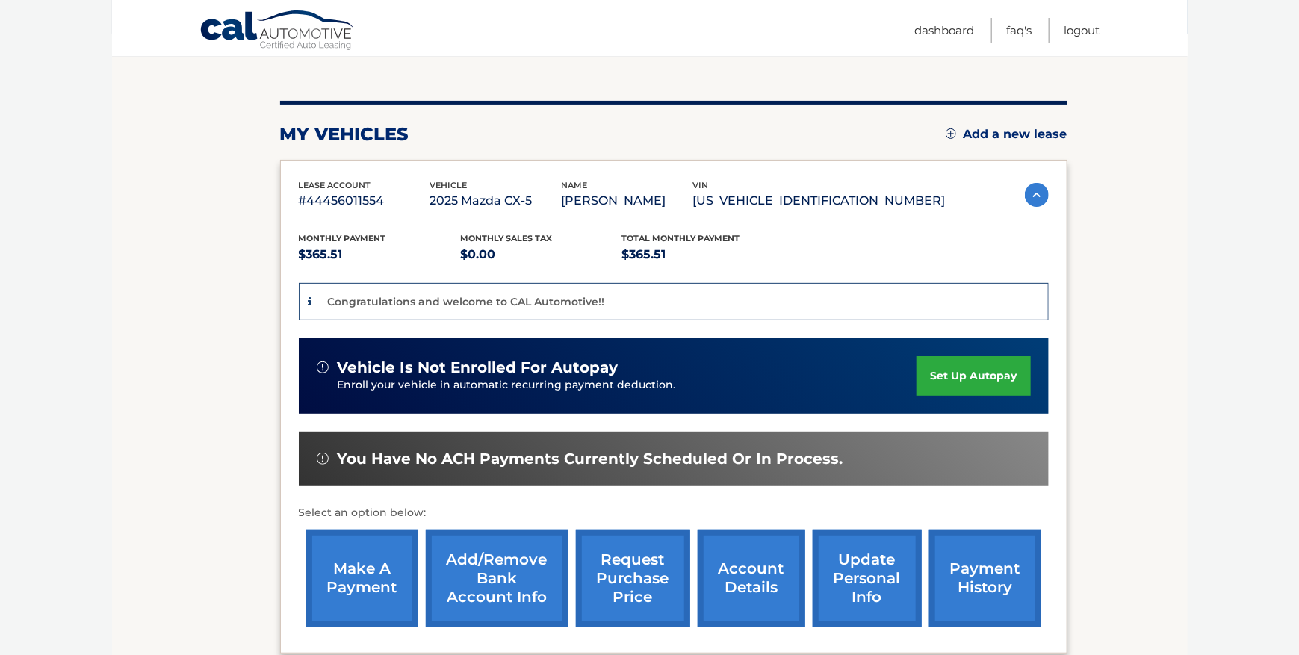
click at [949, 388] on link "set up autopay" at bounding box center [974, 376] width 114 height 40
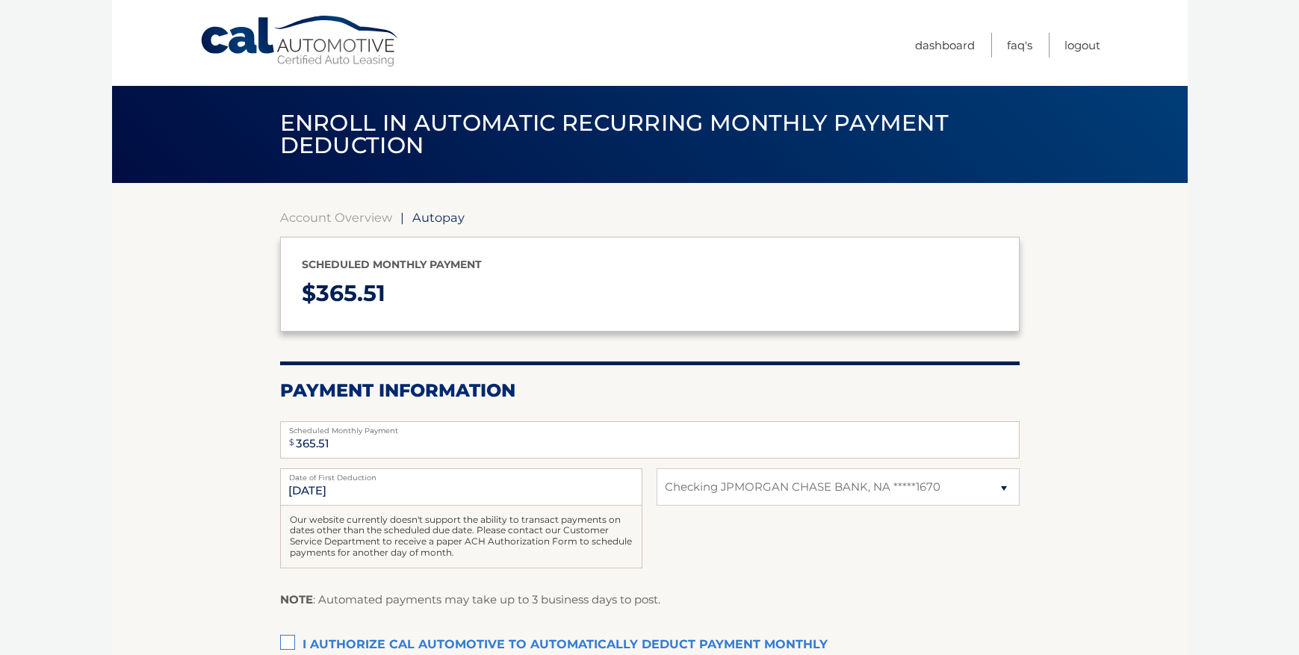
select select "YzAzZWZjNDMtYzgxZS00NmJmLWI3YTAtMzI1YjU4NWUzOTM1"
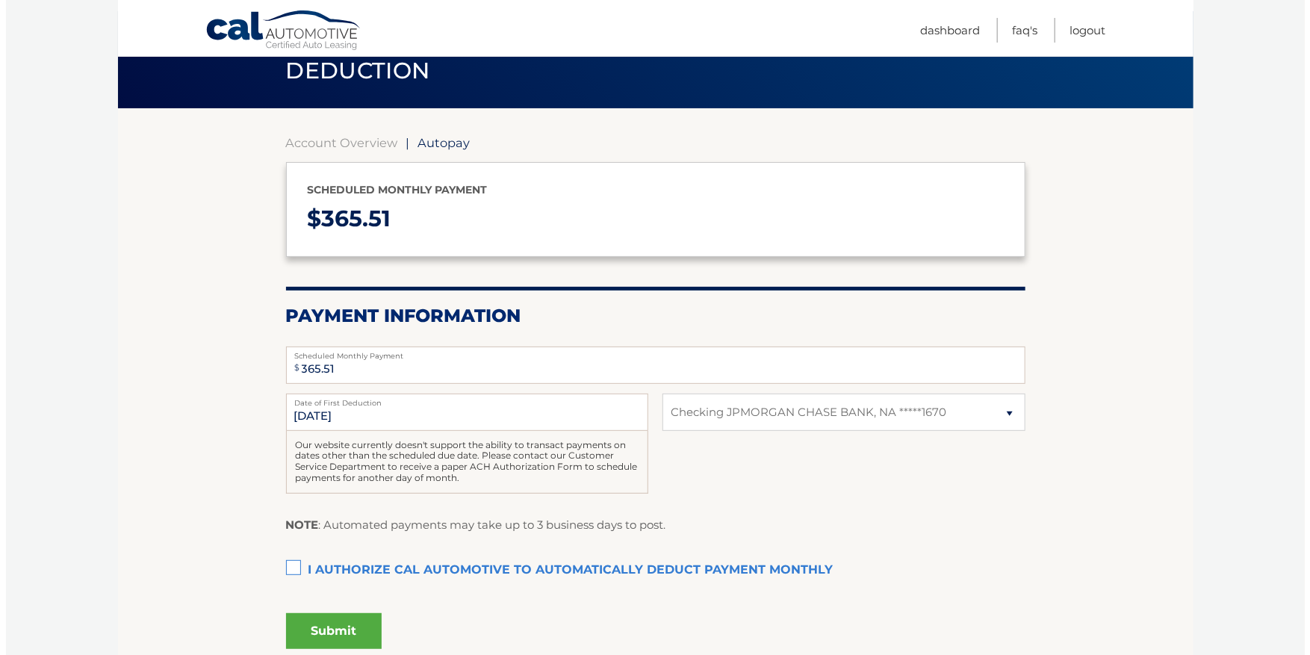
scroll to position [149, 0]
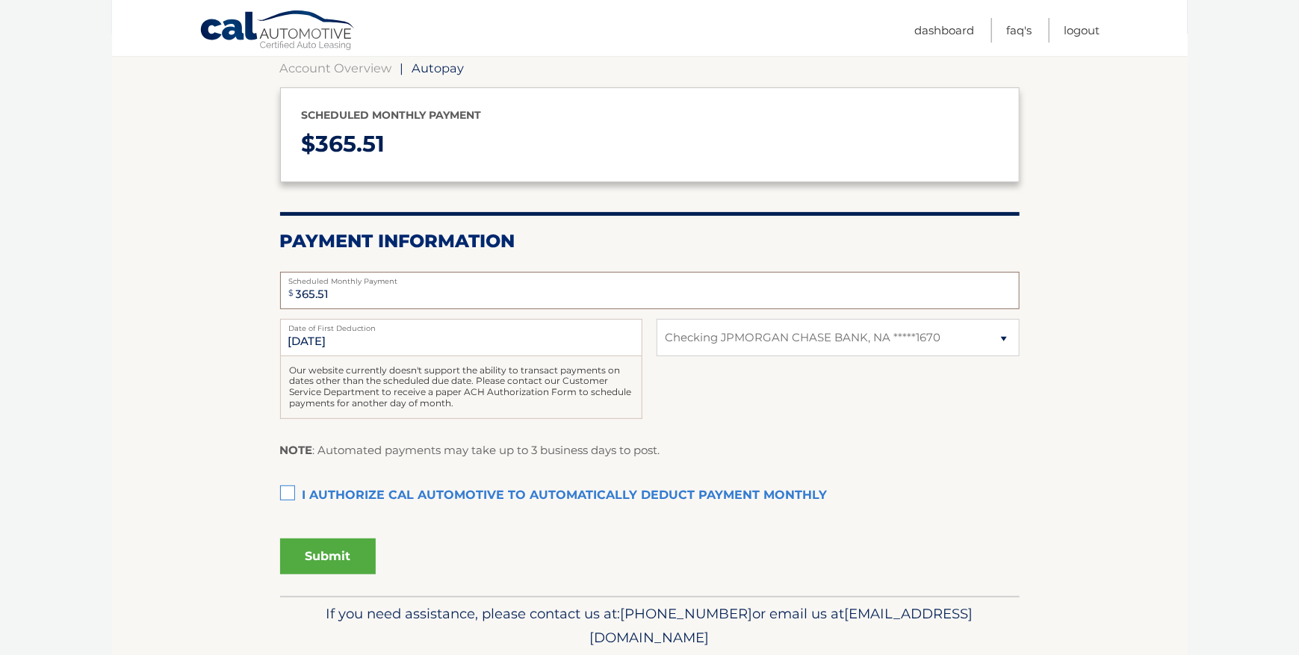
click at [329, 294] on input "365.51" at bounding box center [649, 290] width 739 height 37
click at [734, 341] on select "Select Bank Account Checking JPMORGAN CHASE BANK, NA *****1670" at bounding box center [838, 337] width 362 height 37
click at [282, 492] on label "I authorize cal automotive to automatically deduct payment monthly This checkbo…" at bounding box center [649, 496] width 739 height 30
click at [0, 0] on input "I authorize cal automotive to automatically deduct payment monthly This checkbo…" at bounding box center [0, 0] width 0 height 0
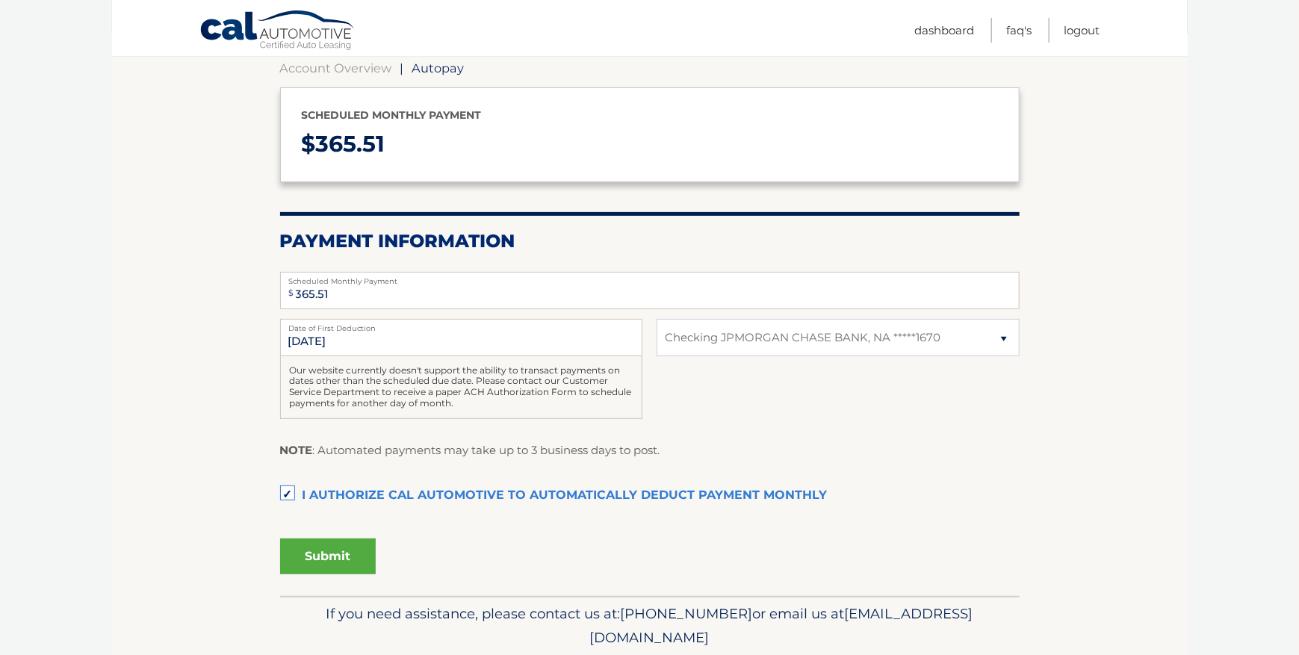
click at [335, 550] on button "Submit" at bounding box center [328, 557] width 96 height 36
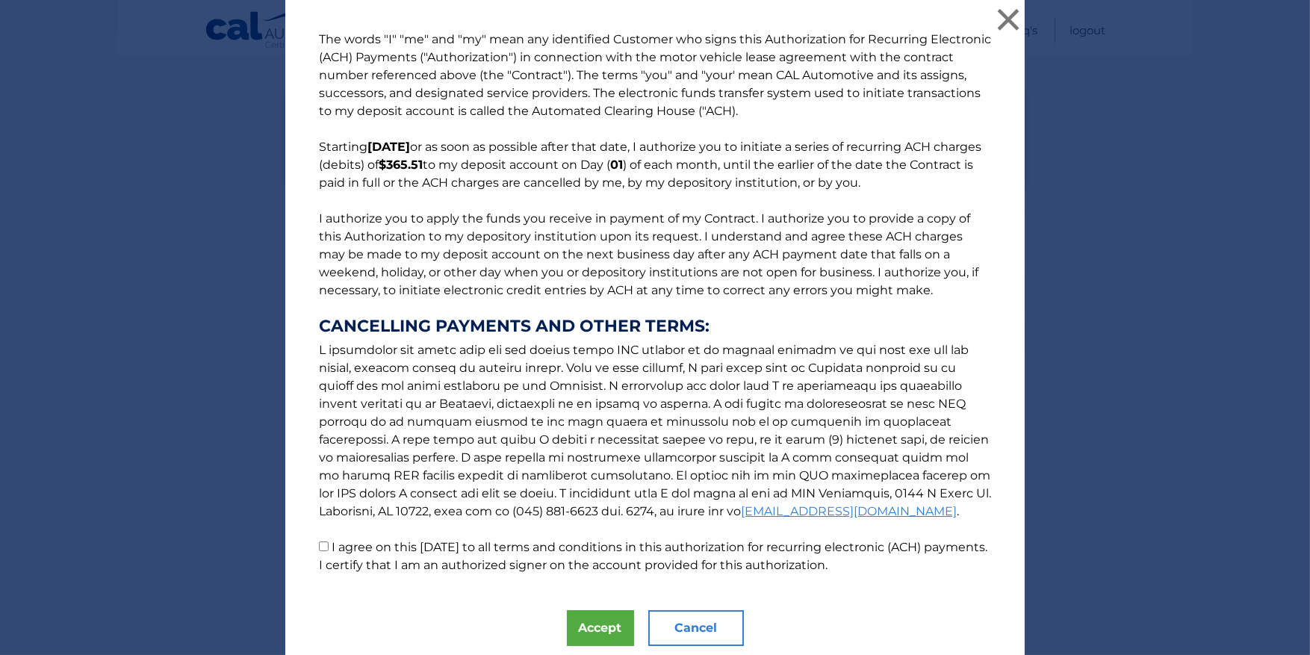
click at [319, 542] on input "I agree on this 09/16/2025 to all terms and conditions in this authorization fo…" at bounding box center [324, 547] width 10 height 10
checkbox input "true"
click at [595, 627] on button "Accept" at bounding box center [600, 628] width 67 height 36
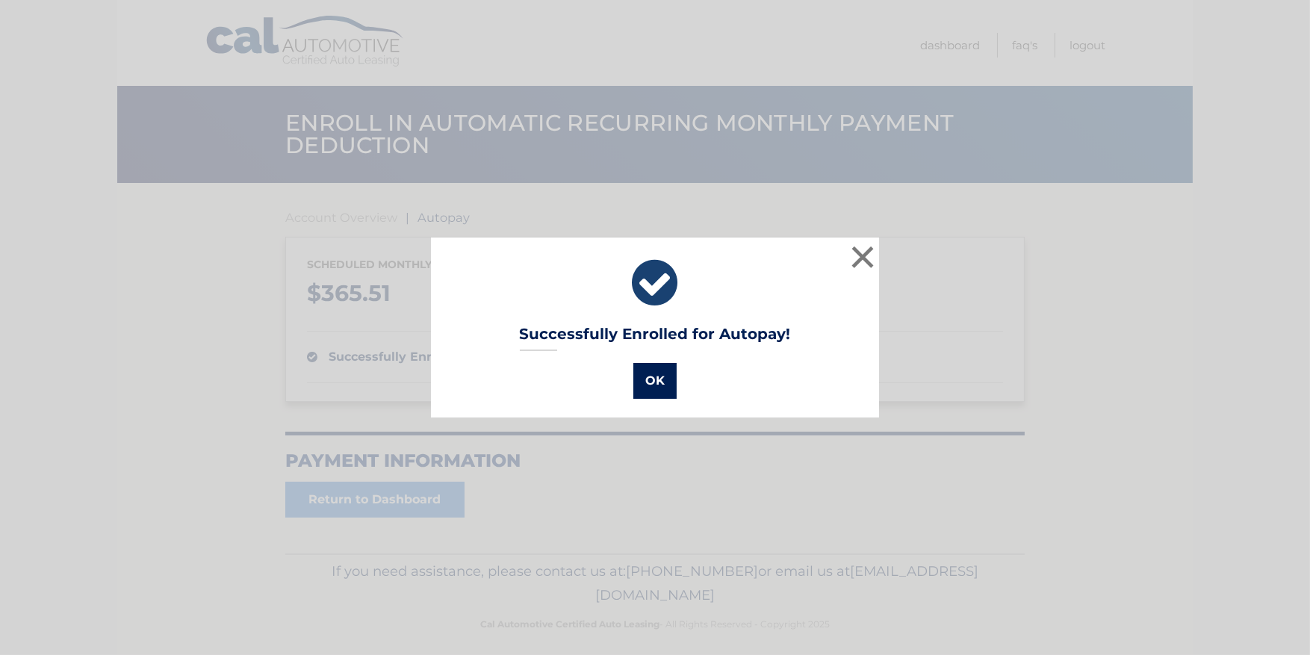
click at [653, 376] on button "OK" at bounding box center [654, 381] width 43 height 36
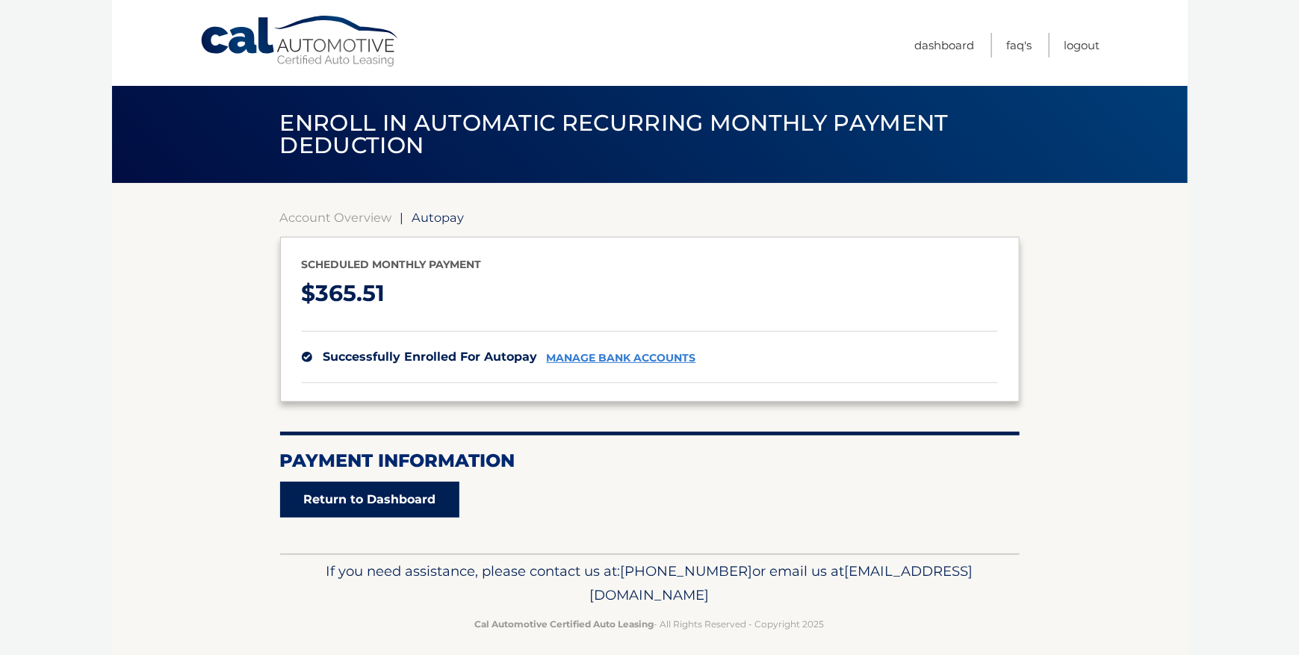
click at [370, 509] on link "Return to Dashboard" at bounding box center [369, 500] width 179 height 36
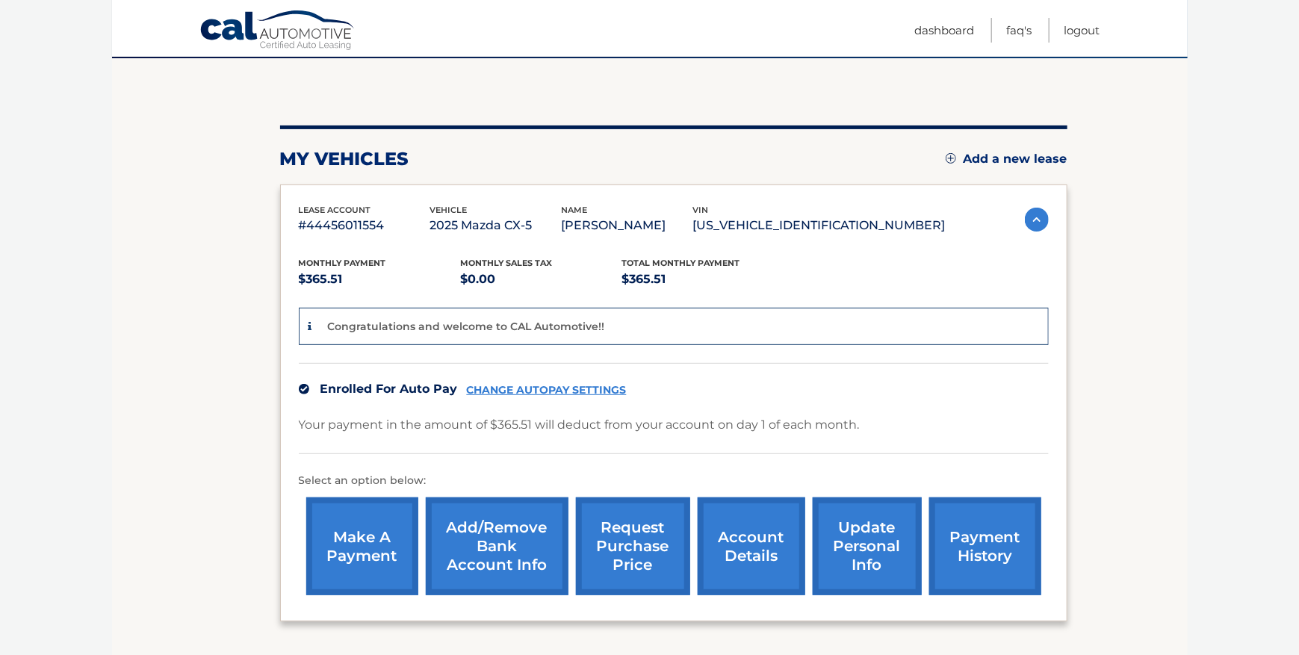
scroll to position [149, 0]
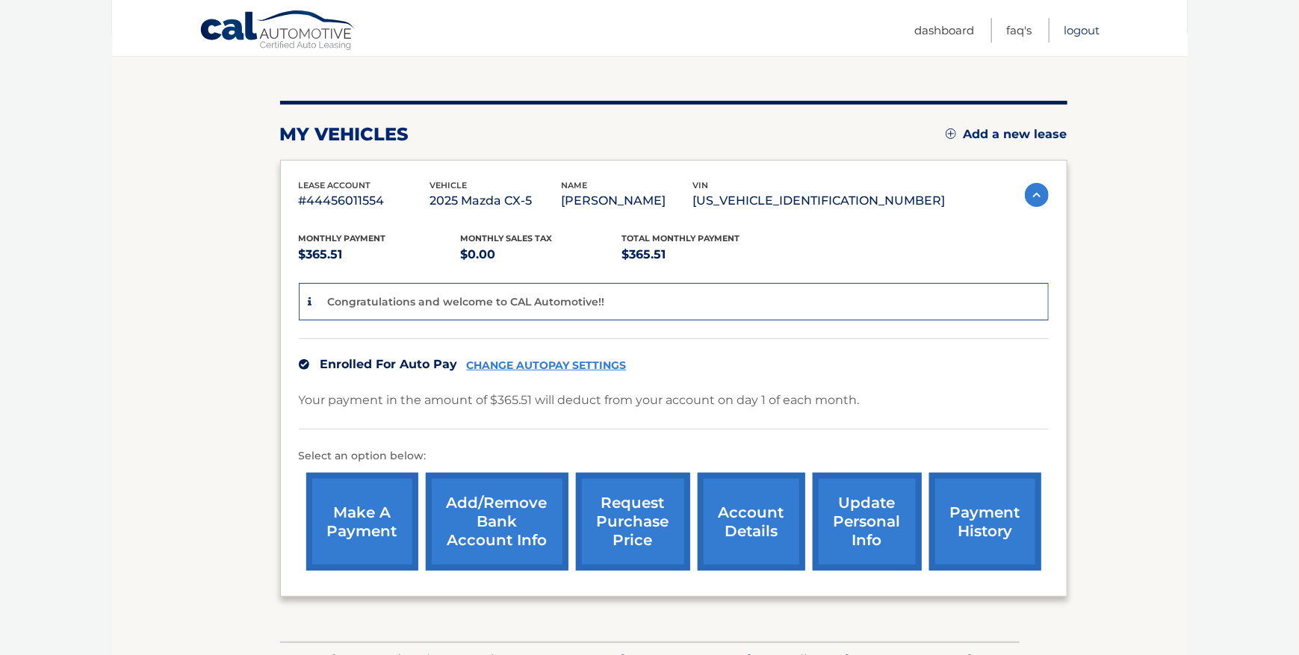
click at [1089, 28] on link "Logout" at bounding box center [1082, 30] width 36 height 25
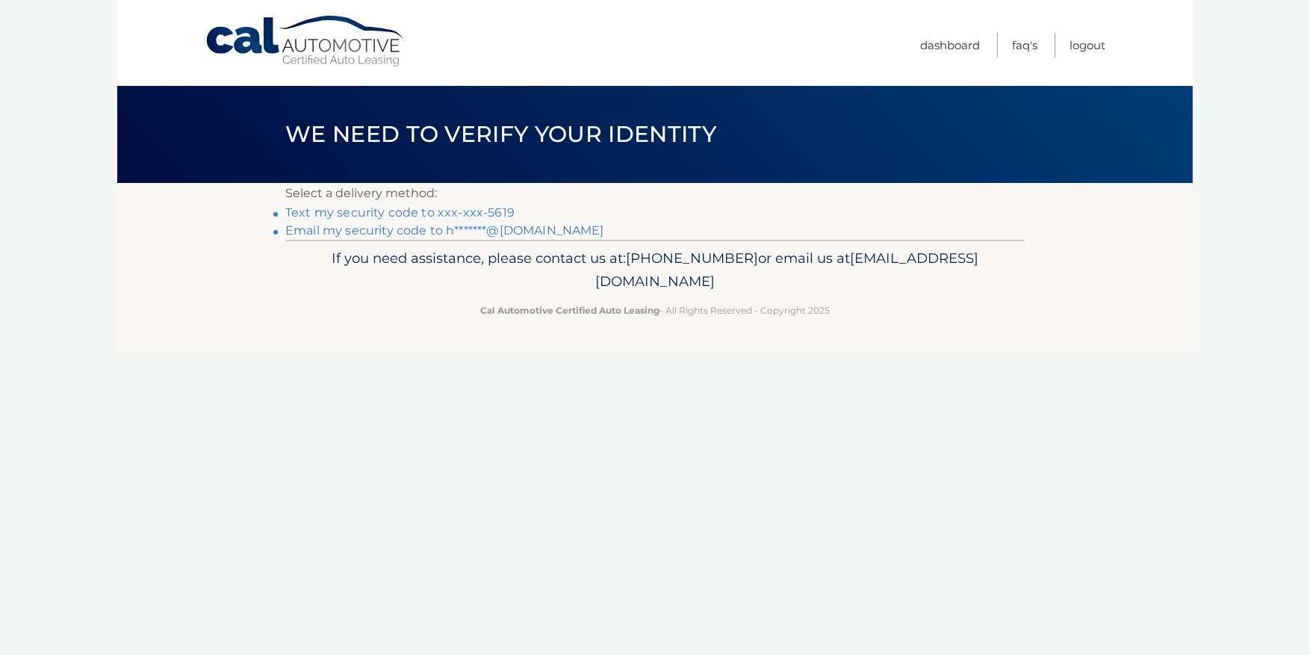
click at [476, 208] on link "Text my security code to xxx-xxx-5619" at bounding box center [399, 212] width 229 height 14
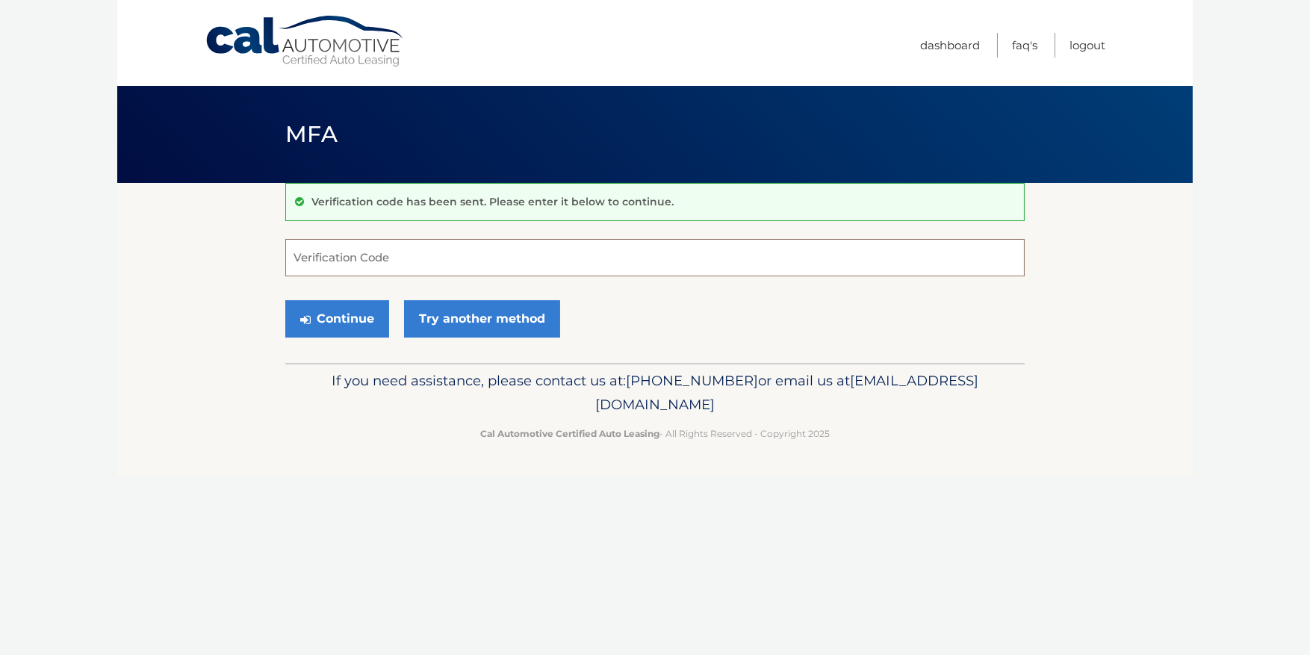
click at [414, 268] on input "Verification Code" at bounding box center [654, 257] width 739 height 37
type input "739508"
click at [285, 300] on button "Continue" at bounding box center [337, 318] width 104 height 37
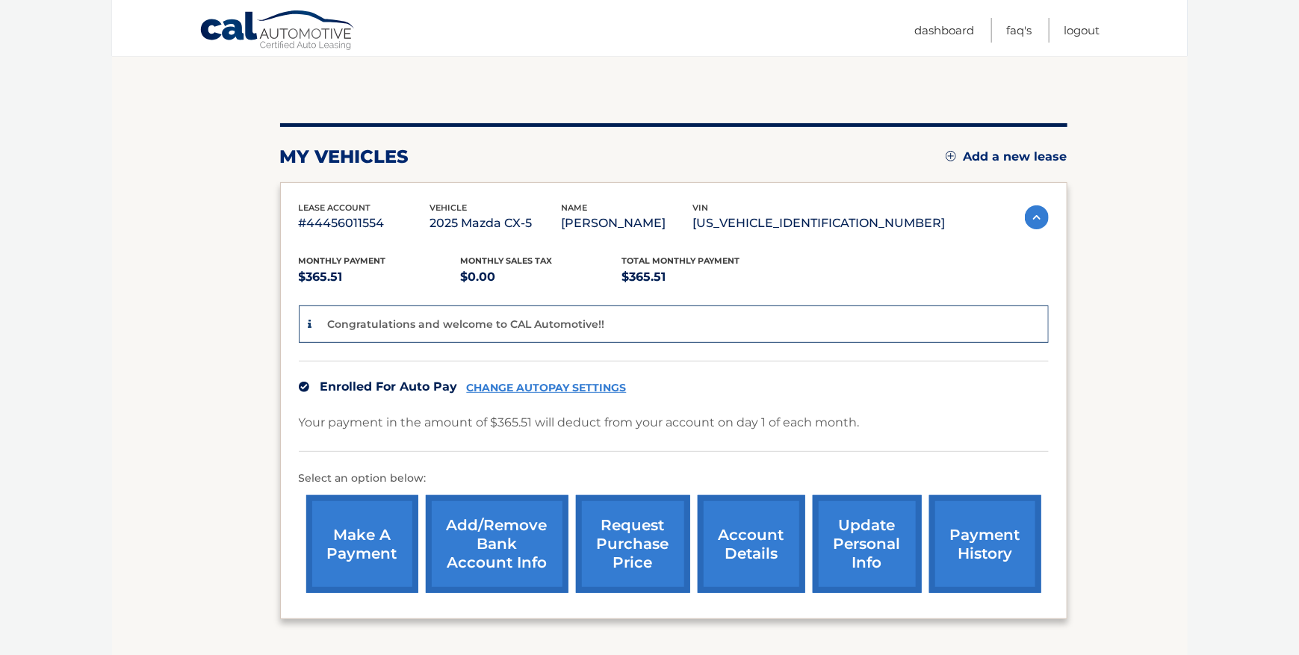
scroll to position [149, 0]
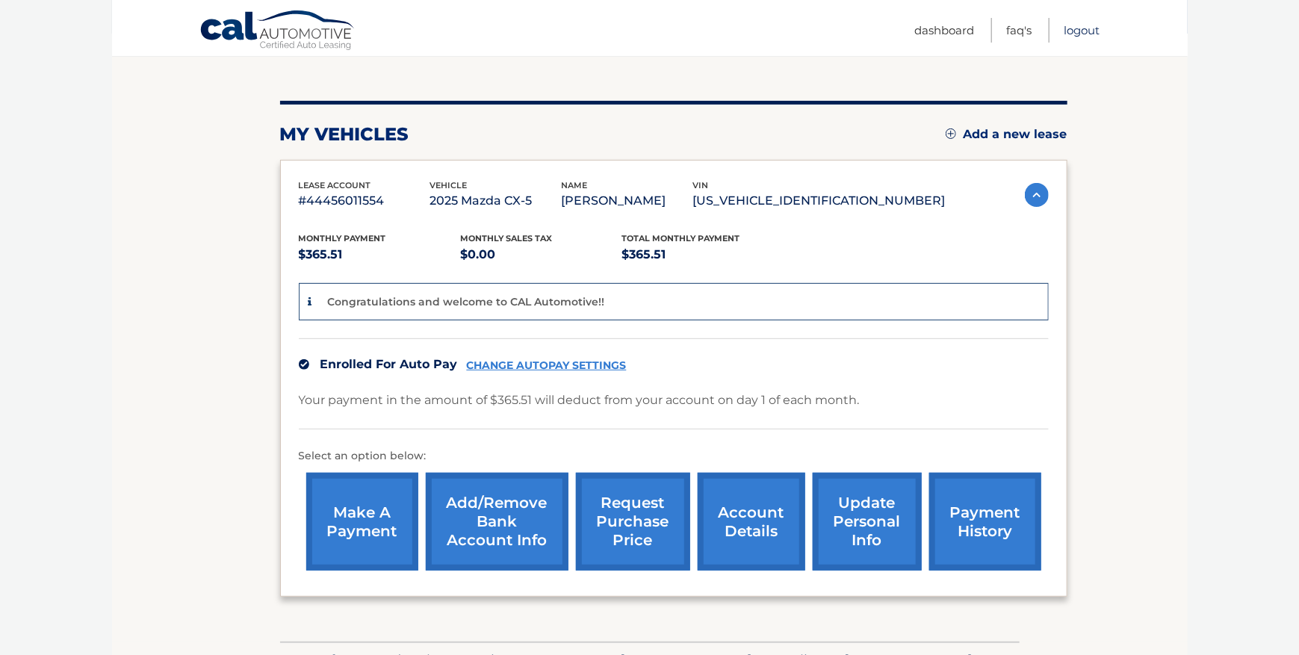
click at [1068, 31] on link "Logout" at bounding box center [1082, 30] width 36 height 25
